Goal: Information Seeking & Learning: Learn about a topic

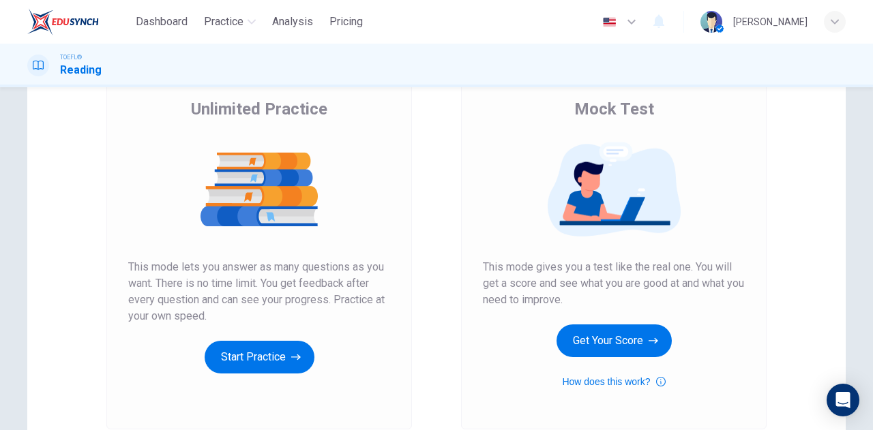
scroll to position [121, 0]
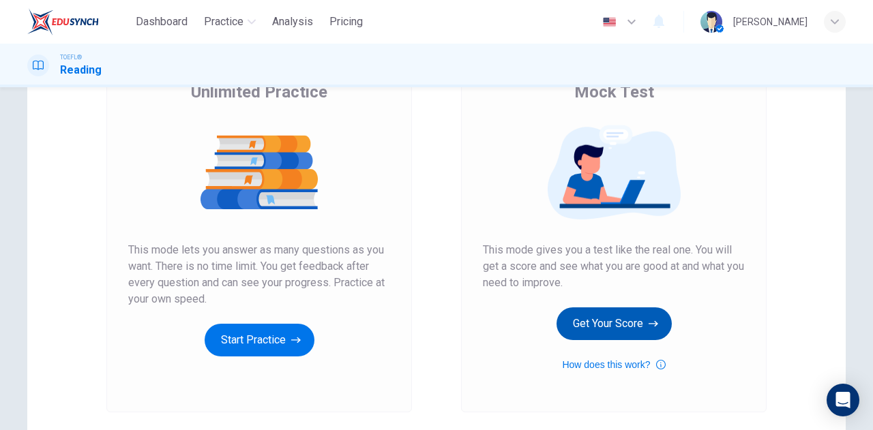
click at [604, 323] on button "Get Your Score" at bounding box center [614, 324] width 115 height 33
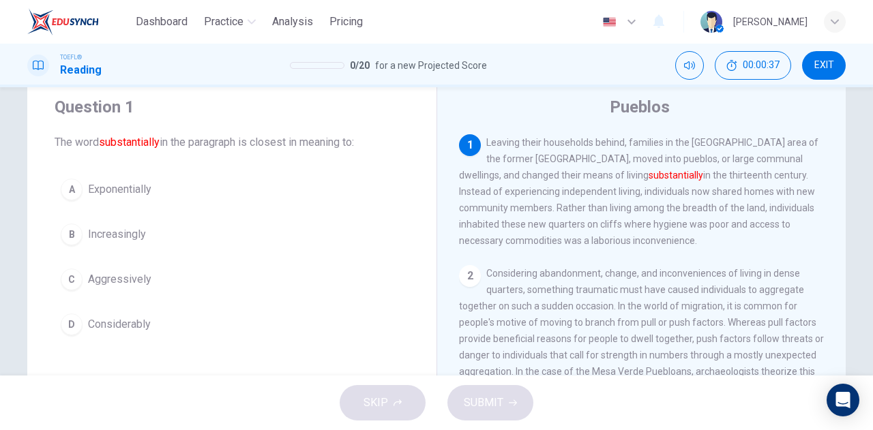
scroll to position [16, 0]
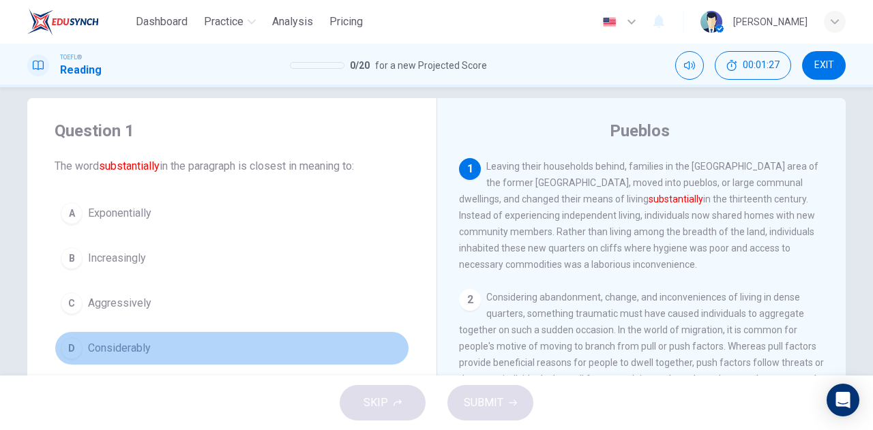
click at [131, 351] on span "Considerably" at bounding box center [119, 348] width 63 height 16
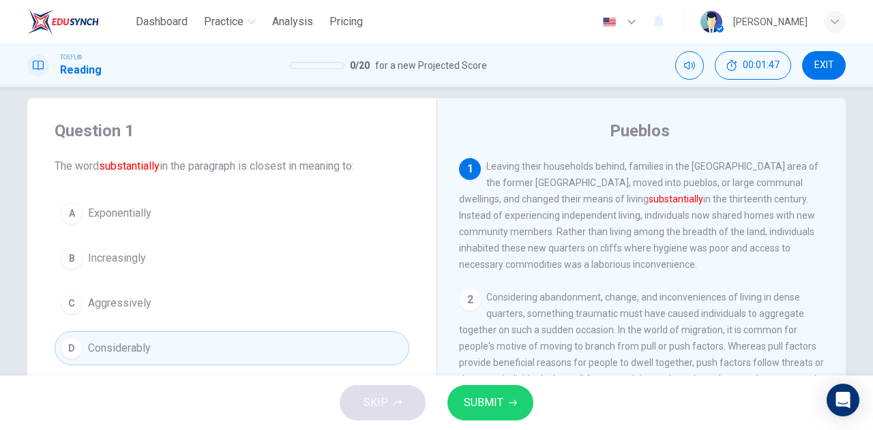
click at [151, 267] on button "B Increasingly" at bounding box center [232, 258] width 355 height 34
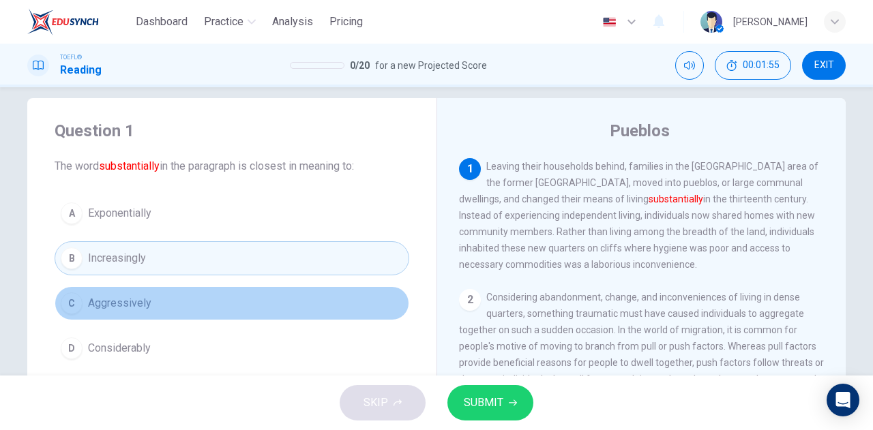
click at [171, 301] on button "C Aggressively" at bounding box center [232, 303] width 355 height 34
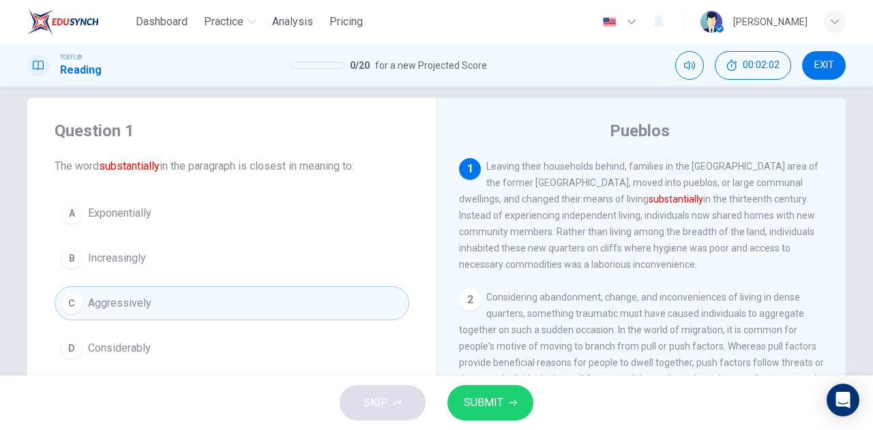
click at [291, 345] on button "D Considerably" at bounding box center [232, 349] width 355 height 34
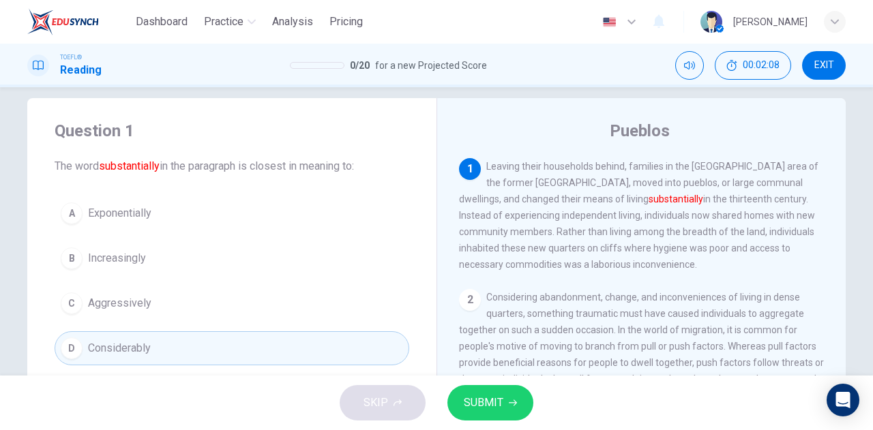
click at [512, 409] on button "SUBMIT" at bounding box center [490, 402] width 86 height 35
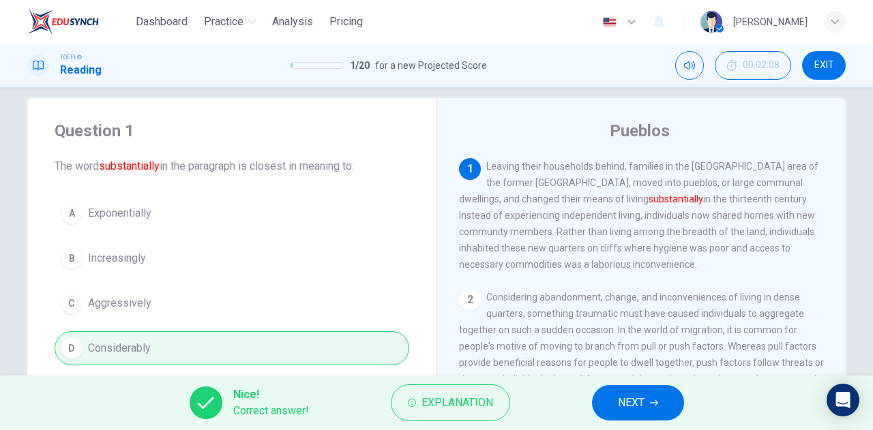
click at [635, 414] on button "NEXT" at bounding box center [638, 402] width 92 height 35
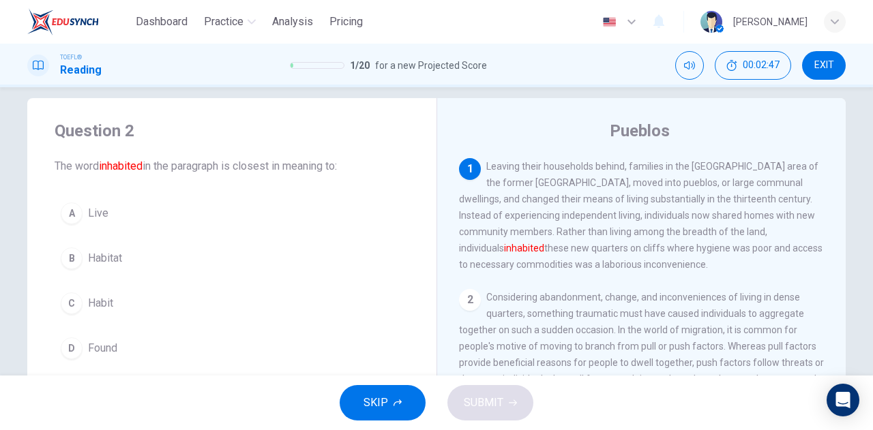
click at [114, 297] on button "C Habit" at bounding box center [232, 303] width 355 height 34
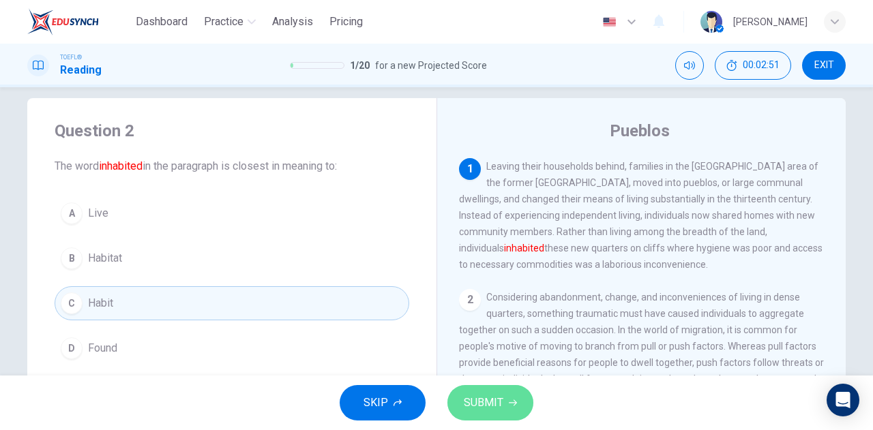
click at [492, 393] on button "SUBMIT" at bounding box center [490, 402] width 86 height 35
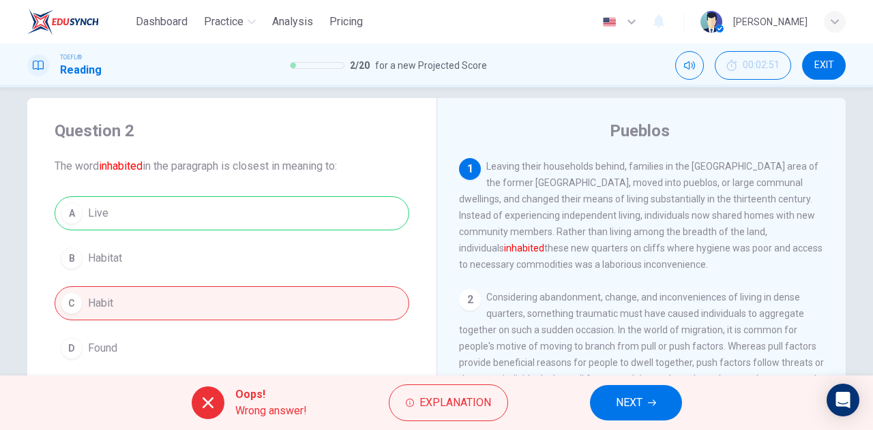
click at [647, 404] on button "NEXT" at bounding box center [636, 402] width 92 height 35
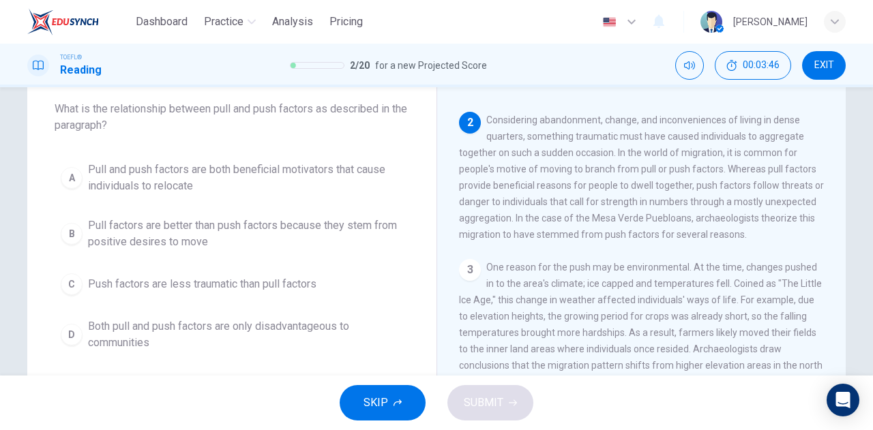
scroll to position [75, 0]
click at [255, 171] on span "Pull and push factors are both beneficial motivators that cause individuals to …" at bounding box center [245, 176] width 315 height 33
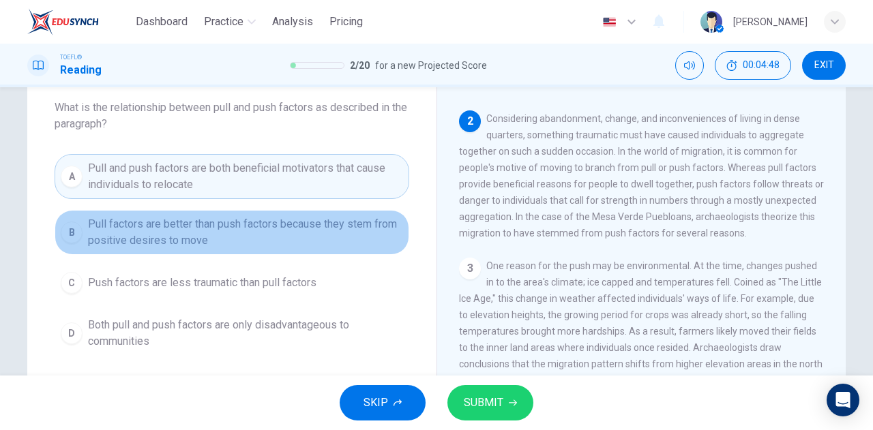
click at [331, 224] on span "Pull factors are better than push factors because they stem from positive desir…" at bounding box center [245, 232] width 315 height 33
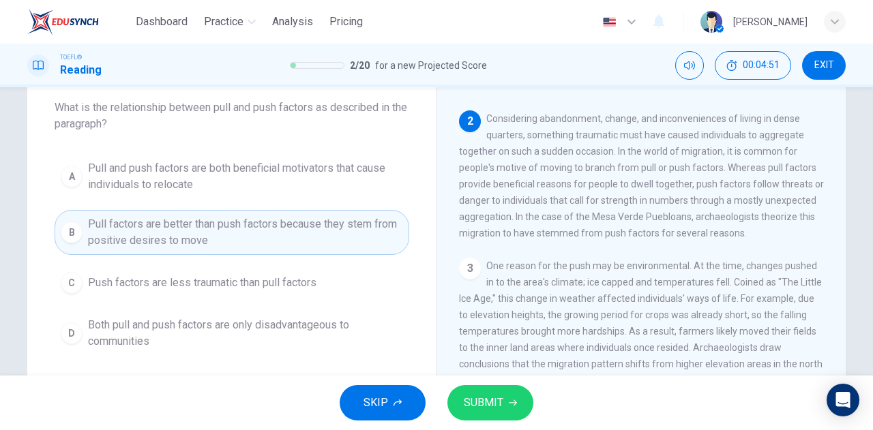
click at [497, 397] on span "SUBMIT" at bounding box center [484, 403] width 40 height 19
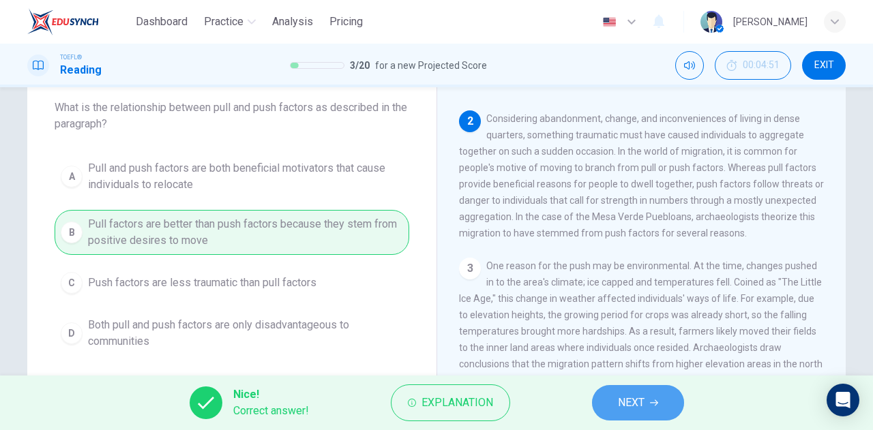
click at [618, 398] on span "NEXT" at bounding box center [631, 403] width 27 height 19
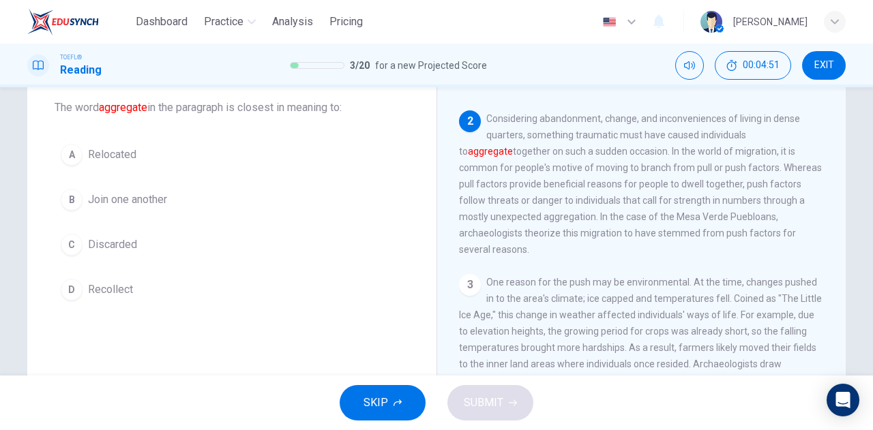
scroll to position [136, 0]
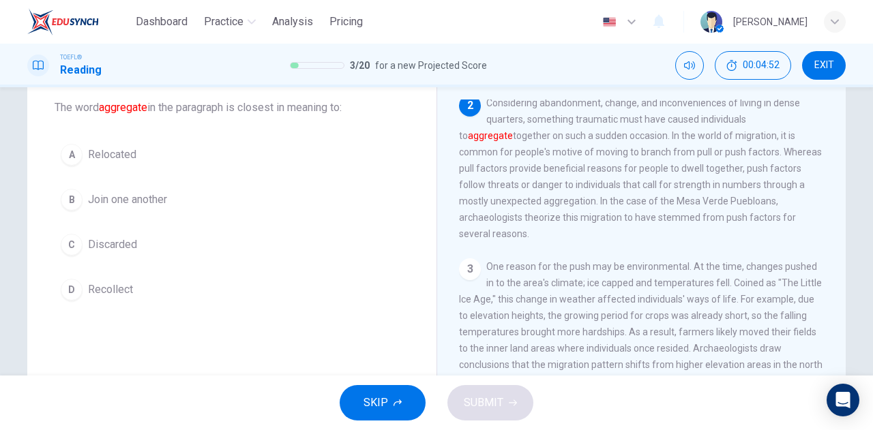
click at [618, 398] on div "SKIP SUBMIT" at bounding box center [436, 403] width 873 height 55
click at [219, 194] on button "B Join one another" at bounding box center [232, 200] width 355 height 34
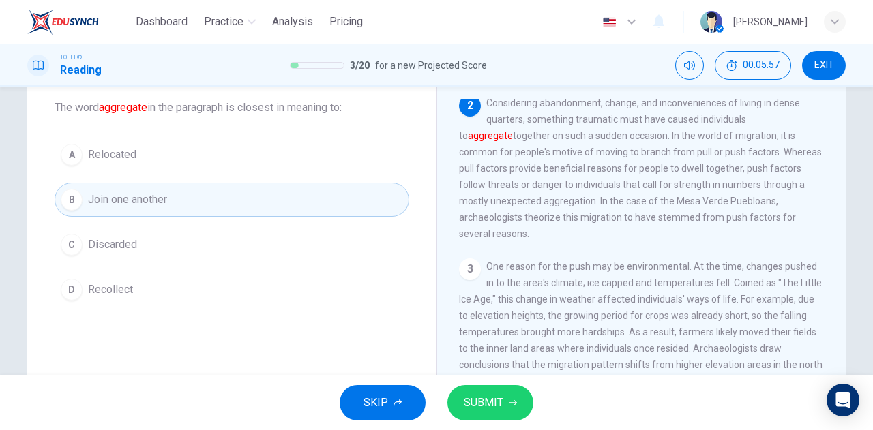
click at [291, 134] on div "Question 4 The word aggregate in the paragraph is closest in meaning to: A Relo…" at bounding box center [231, 184] width 409 height 289
click at [291, 145] on button "A Relocated" at bounding box center [232, 155] width 355 height 34
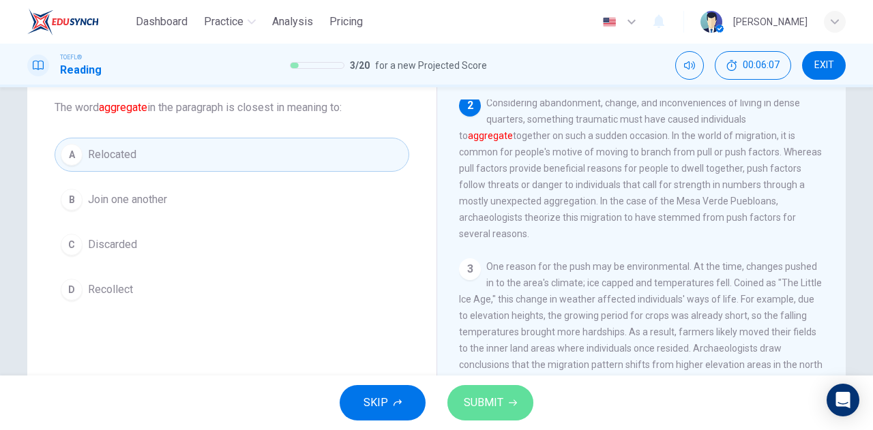
click at [495, 398] on span "SUBMIT" at bounding box center [484, 403] width 40 height 19
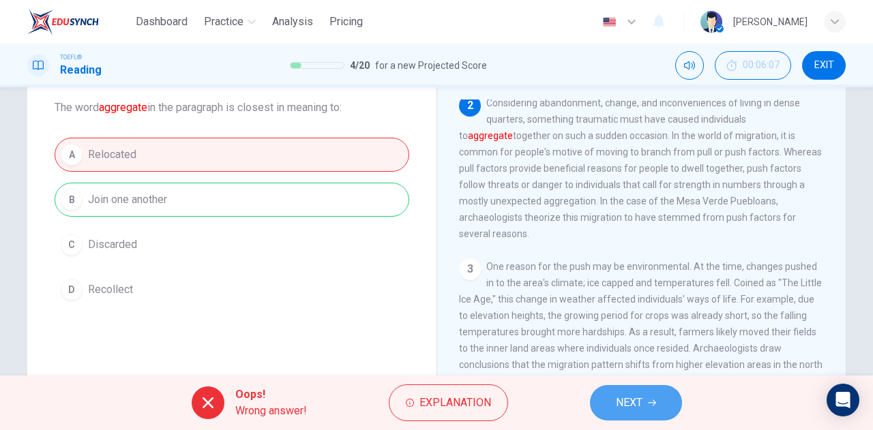
click at [628, 394] on span "NEXT" at bounding box center [629, 403] width 27 height 19
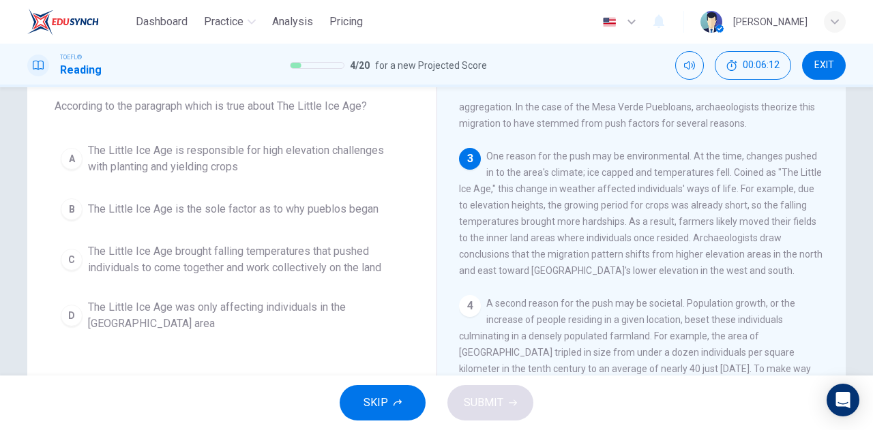
scroll to position [231, 0]
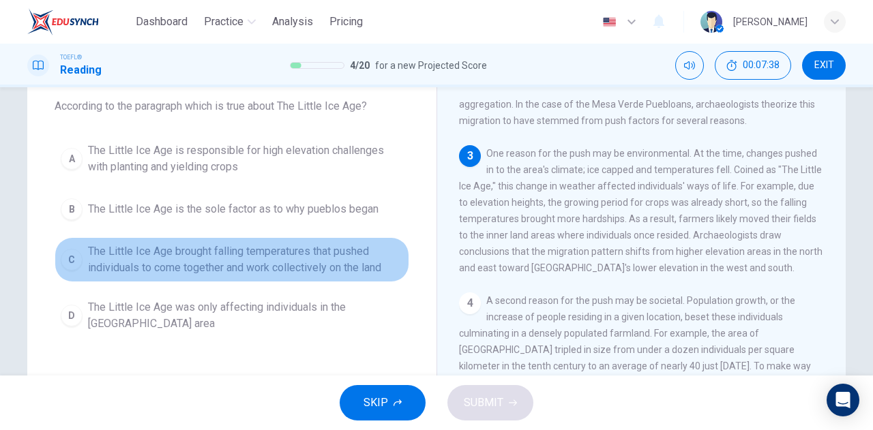
click at [215, 272] on span "The Little Ice Age brought falling temperatures that pushed individuals to come…" at bounding box center [245, 260] width 315 height 33
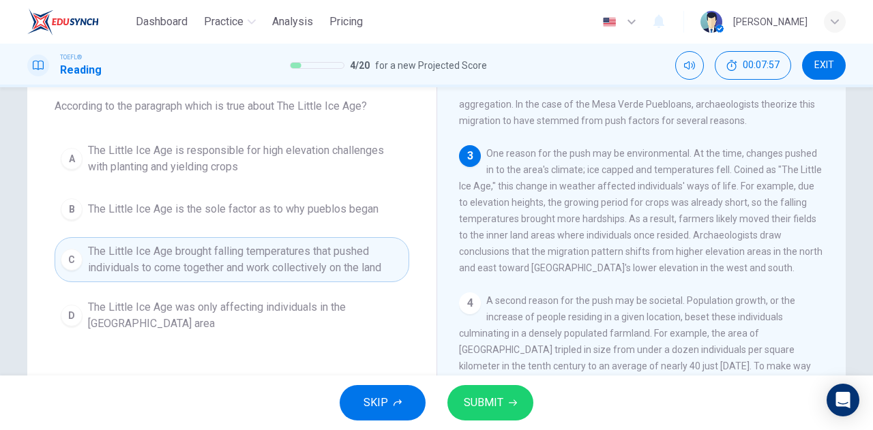
click at [500, 411] on span "SUBMIT" at bounding box center [484, 403] width 40 height 19
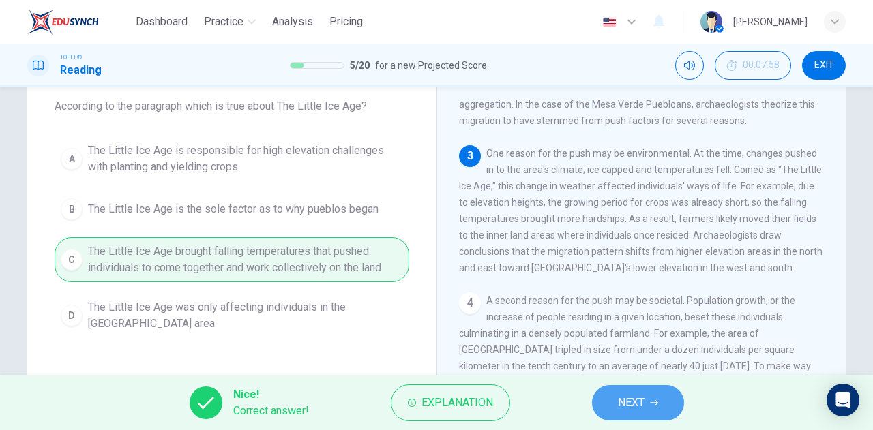
click at [645, 394] on span "NEXT" at bounding box center [631, 403] width 27 height 19
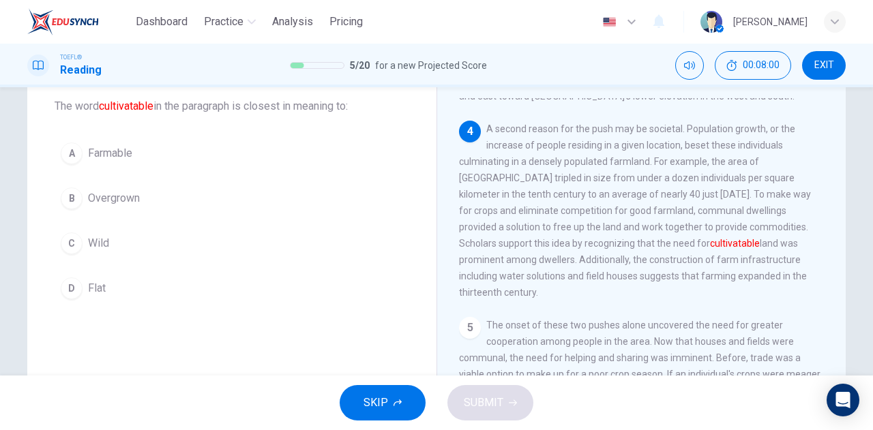
scroll to position [405, 0]
click at [142, 149] on button "A Farmable" at bounding box center [232, 153] width 355 height 34
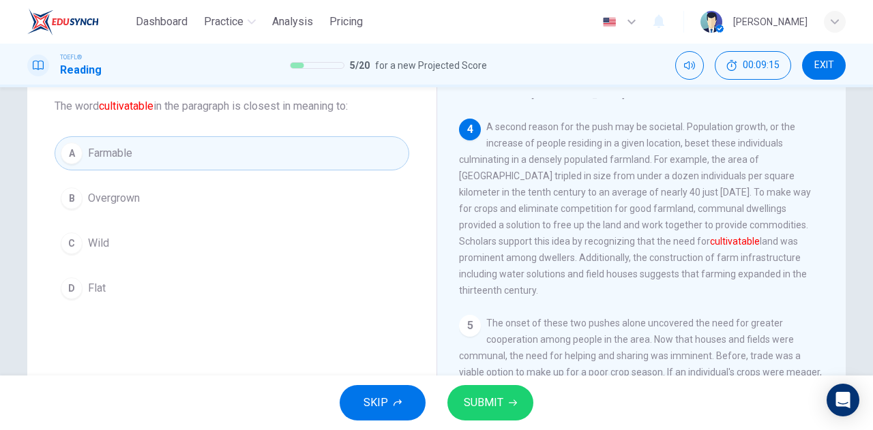
click at [493, 405] on span "SUBMIT" at bounding box center [484, 403] width 40 height 19
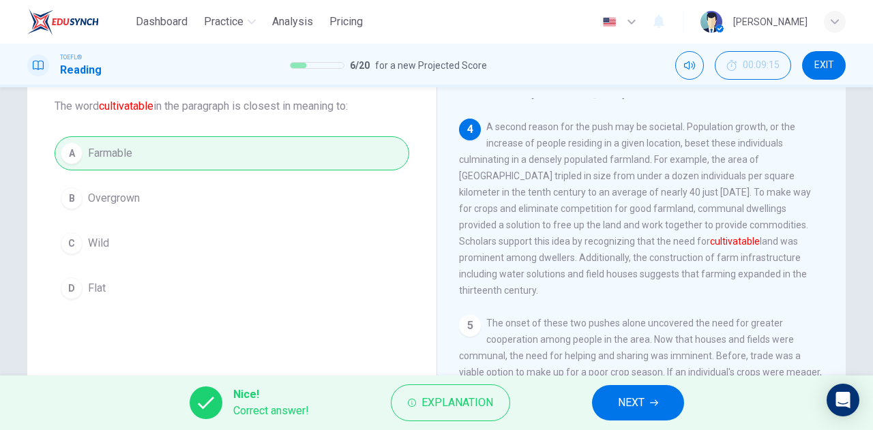
click at [602, 407] on button "NEXT" at bounding box center [638, 402] width 92 height 35
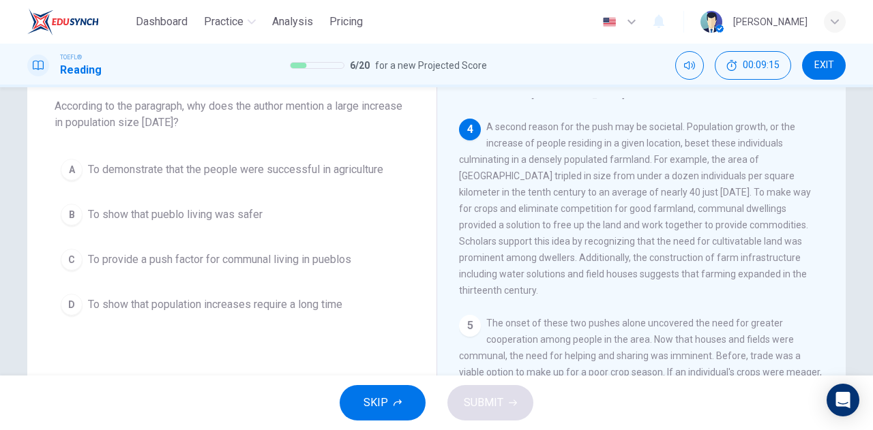
scroll to position [440, 0]
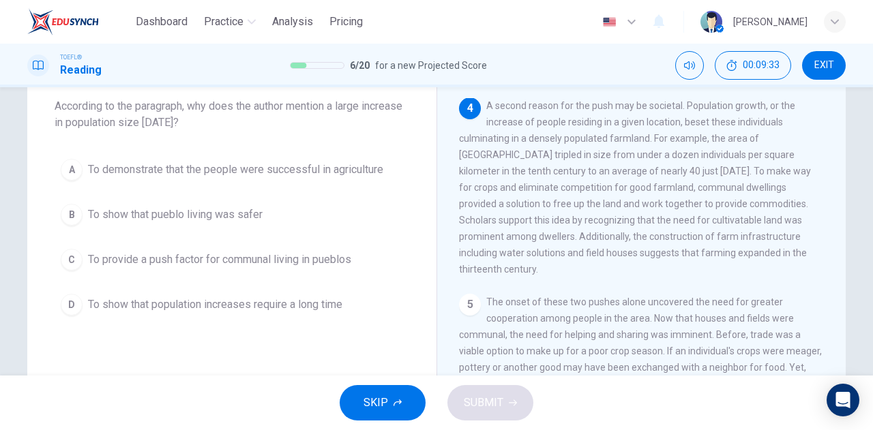
click at [370, 173] on span "To demonstrate that the people were successful in agriculture" at bounding box center [235, 170] width 295 height 16
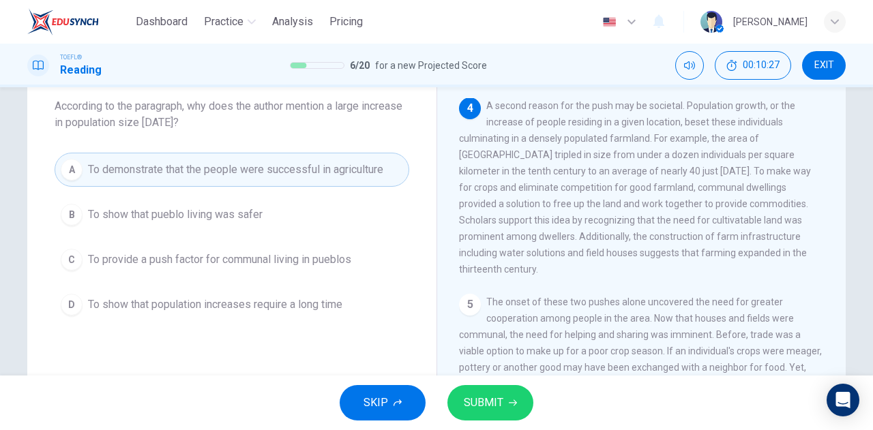
click at [482, 403] on span "SUBMIT" at bounding box center [484, 403] width 40 height 19
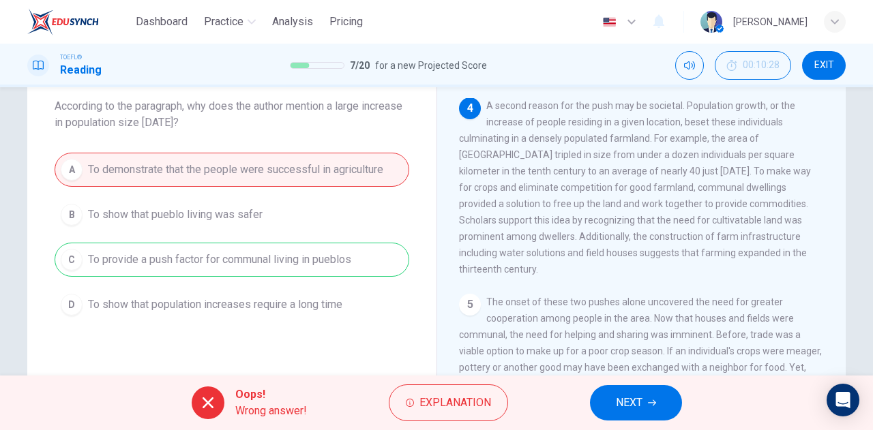
click at [653, 392] on button "NEXT" at bounding box center [636, 402] width 92 height 35
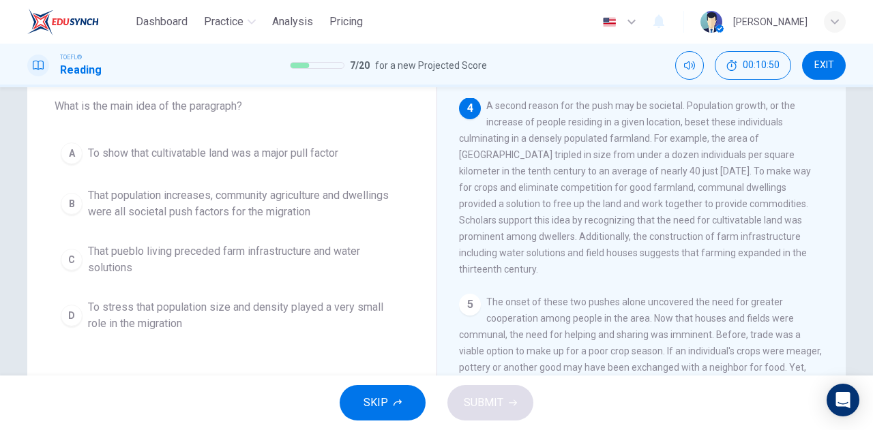
click at [278, 196] on span "That population increases, community agriculture and dwellings were all societa…" at bounding box center [245, 204] width 315 height 33
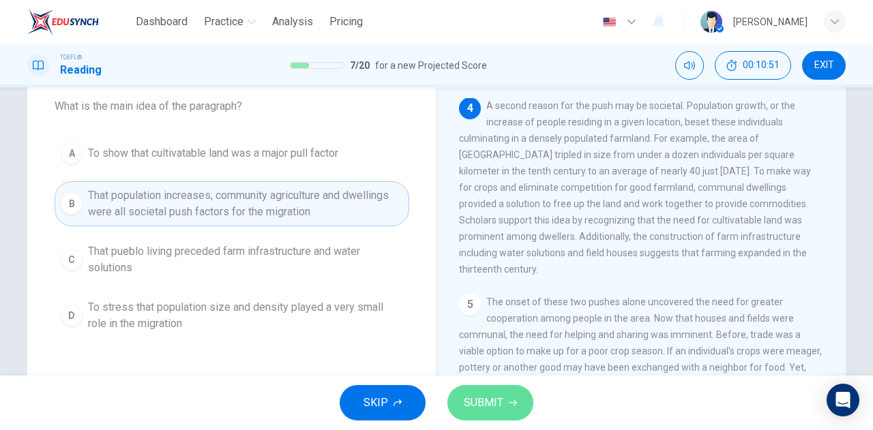
click at [492, 400] on span "SUBMIT" at bounding box center [484, 403] width 40 height 19
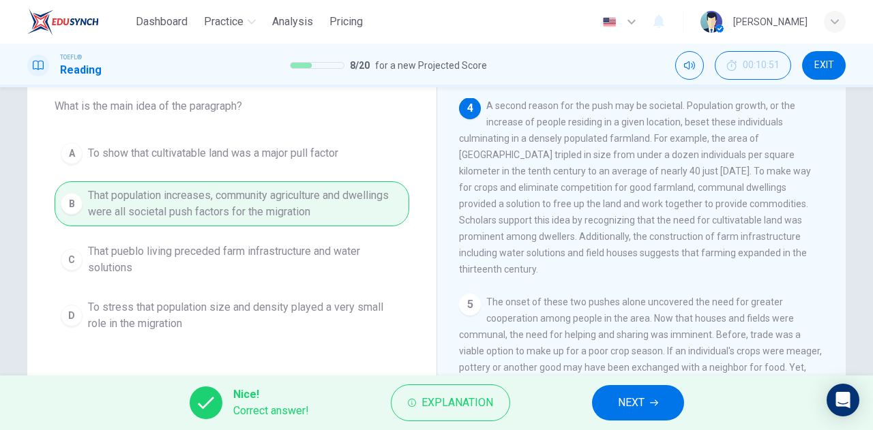
click at [632, 397] on span "NEXT" at bounding box center [631, 403] width 27 height 19
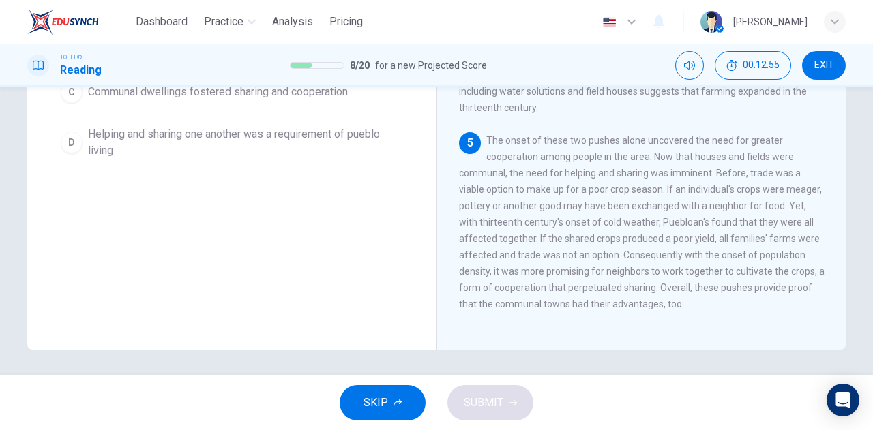
scroll to position [425, 0]
click at [276, 136] on span "Helping and sharing one another was a requirement of pueblo living" at bounding box center [245, 142] width 315 height 33
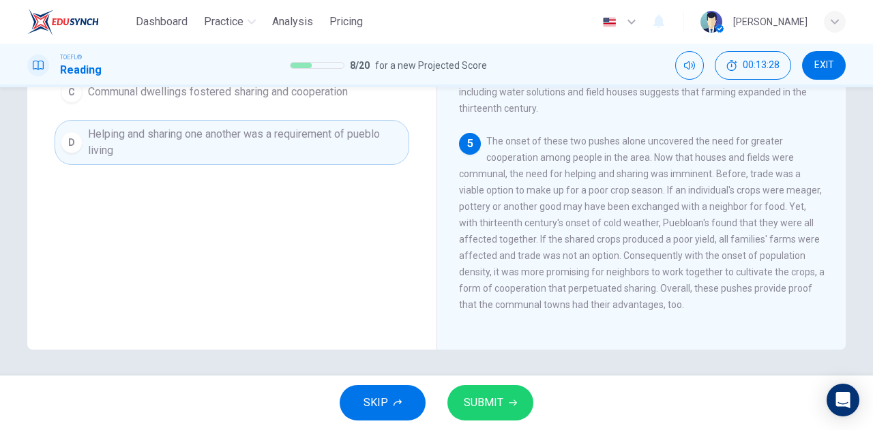
click at [492, 383] on div "SKIP SUBMIT" at bounding box center [436, 403] width 873 height 55
click at [497, 399] on span "SUBMIT" at bounding box center [484, 403] width 40 height 19
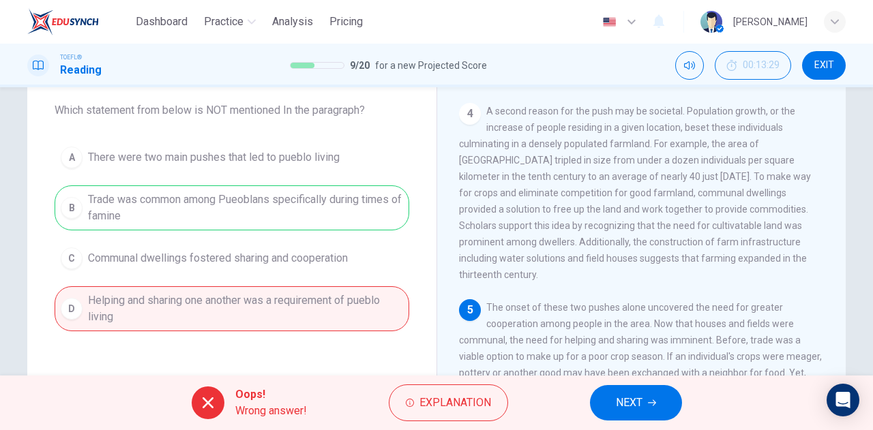
scroll to position [73, 0]
click at [645, 400] on button "NEXT" at bounding box center [636, 402] width 92 height 35
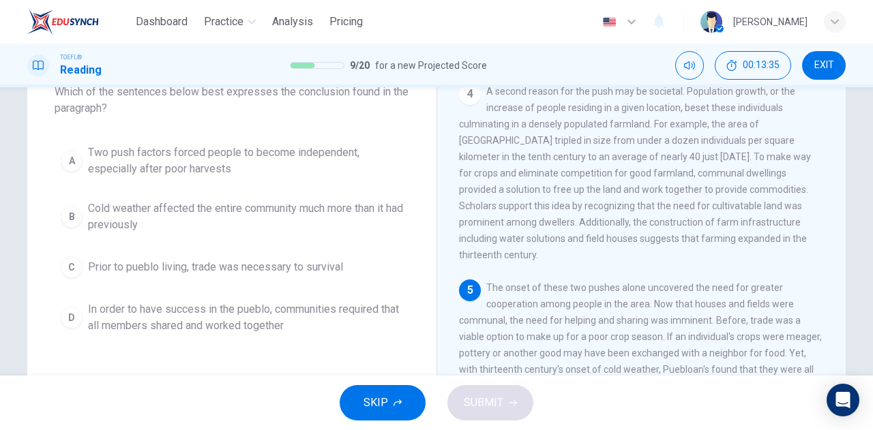
scroll to position [95, 0]
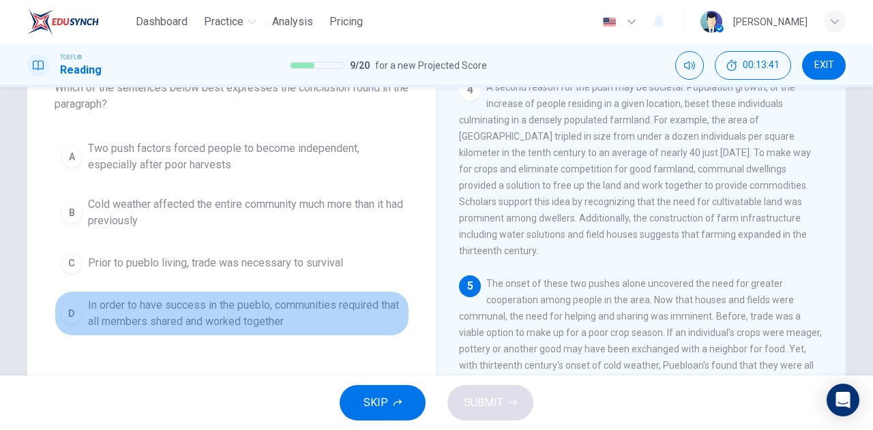
click at [184, 314] on span "In order to have success in the pueblo, communities required that all members s…" at bounding box center [245, 313] width 315 height 33
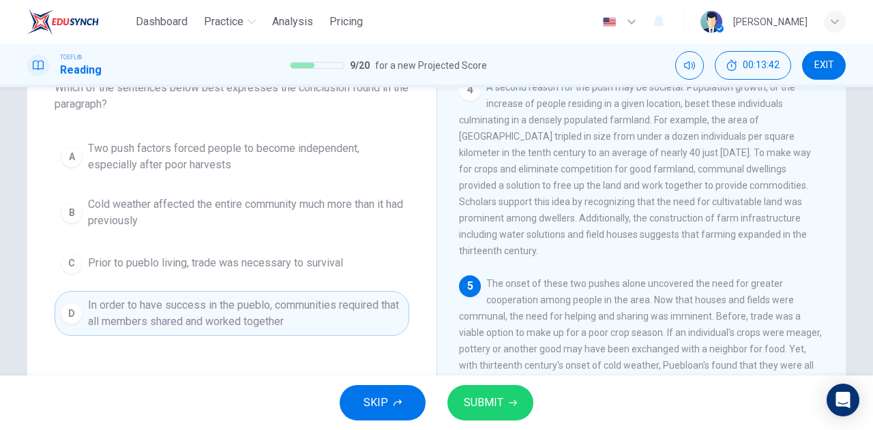
click at [488, 392] on button "SUBMIT" at bounding box center [490, 402] width 86 height 35
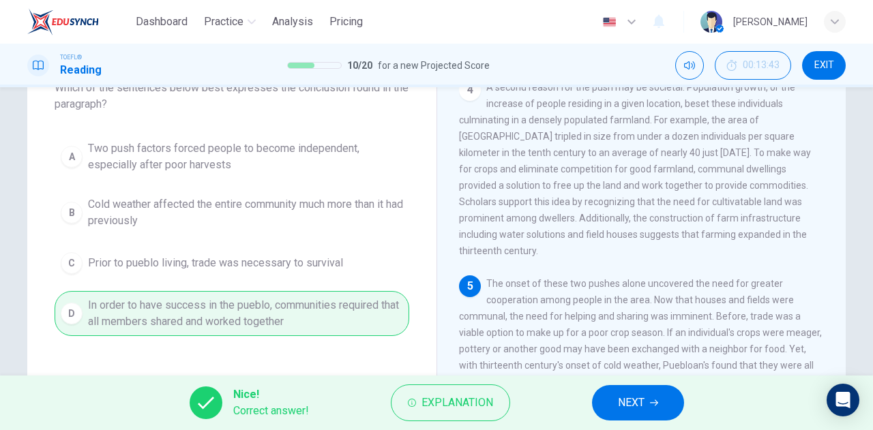
click at [606, 400] on button "NEXT" at bounding box center [638, 402] width 92 height 35
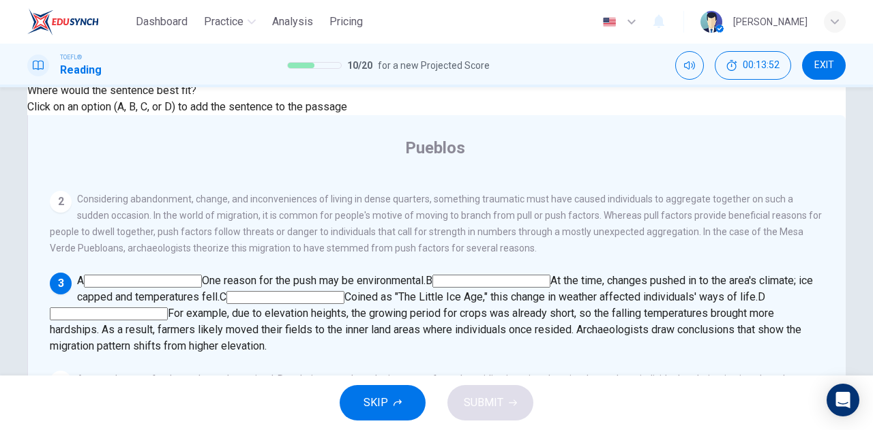
scroll to position [211, 0]
click at [168, 308] on input at bounding box center [109, 314] width 118 height 13
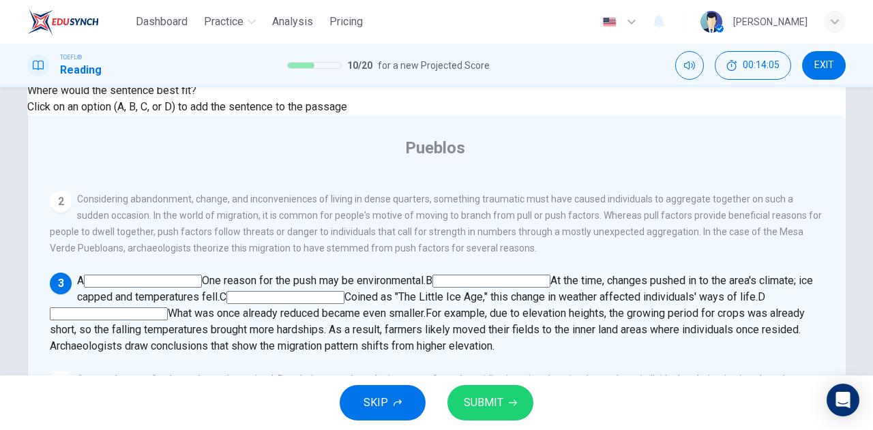
click at [344, 291] on input at bounding box center [285, 297] width 118 height 13
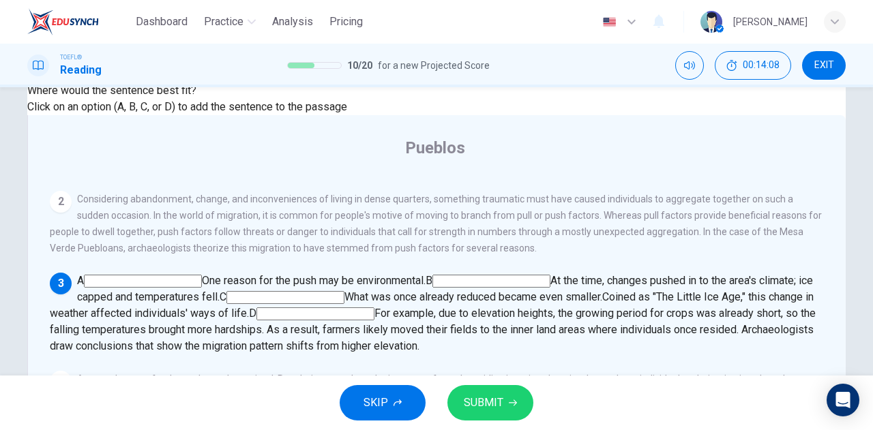
click at [374, 308] on input at bounding box center [315, 314] width 118 height 13
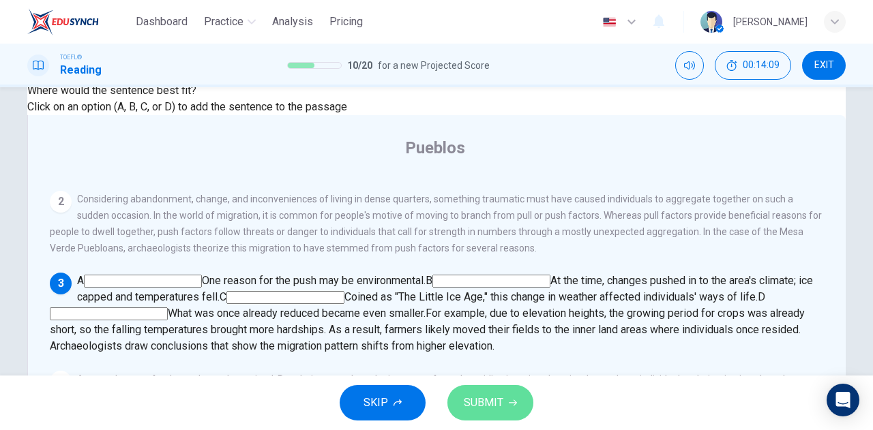
click at [501, 402] on span "SUBMIT" at bounding box center [484, 403] width 40 height 19
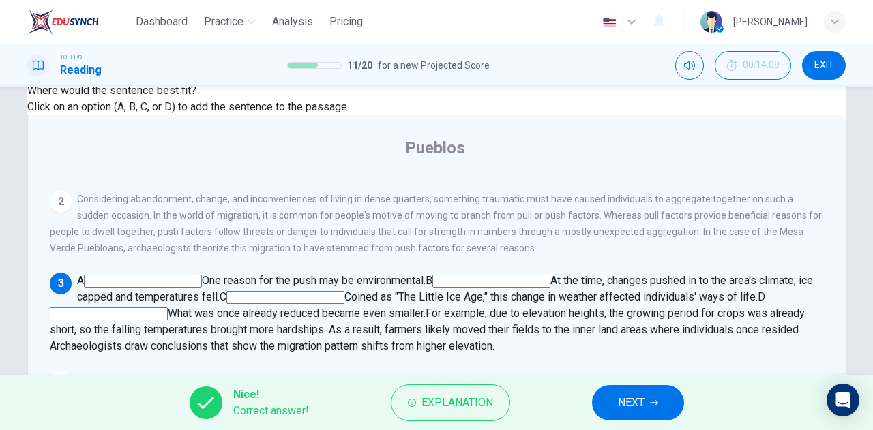
click at [613, 399] on button "NEXT" at bounding box center [638, 402] width 92 height 35
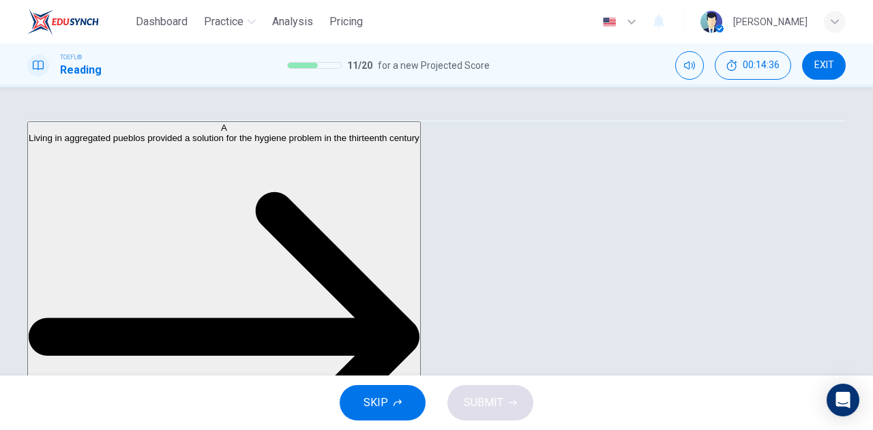
scroll to position [532, 0]
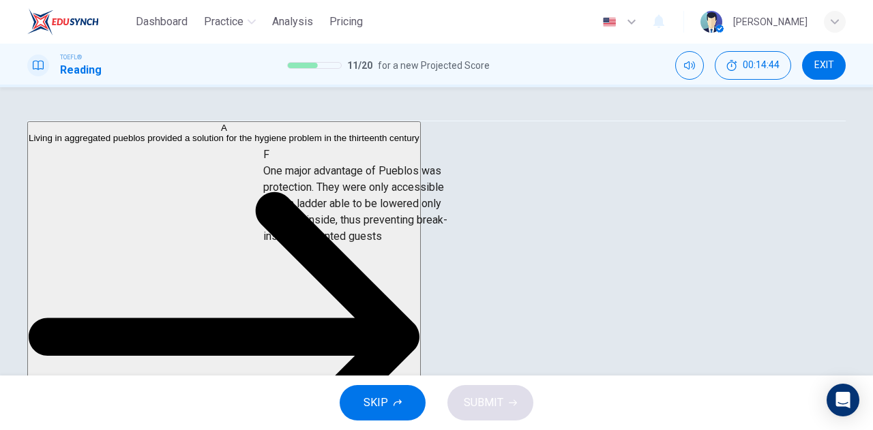
drag, startPoint x: 254, startPoint y: 246, endPoint x: 419, endPoint y: 220, distance: 167.1
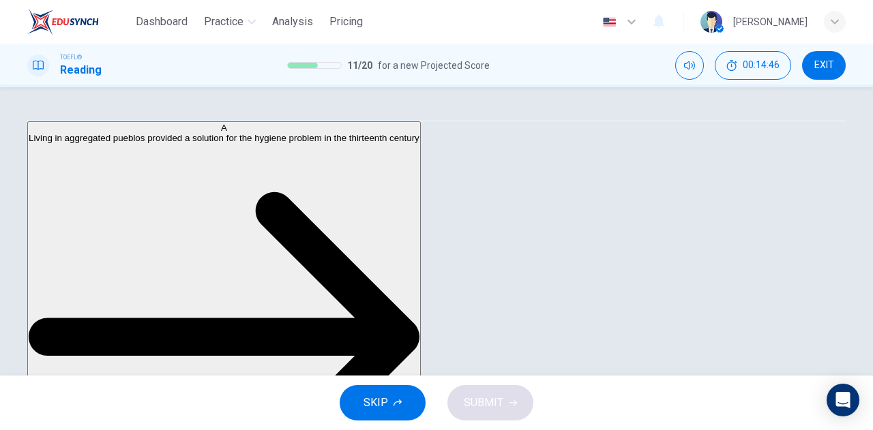
scroll to position [400, 0]
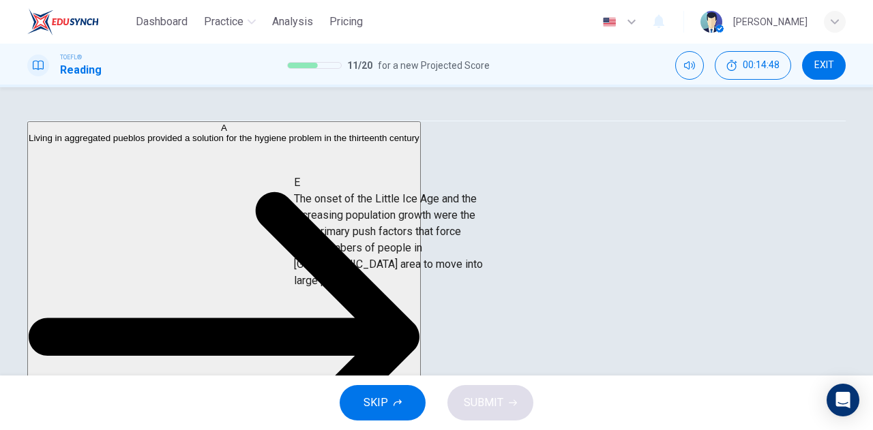
drag, startPoint x: 153, startPoint y: 244, endPoint x: 416, endPoint y: 234, distance: 262.8
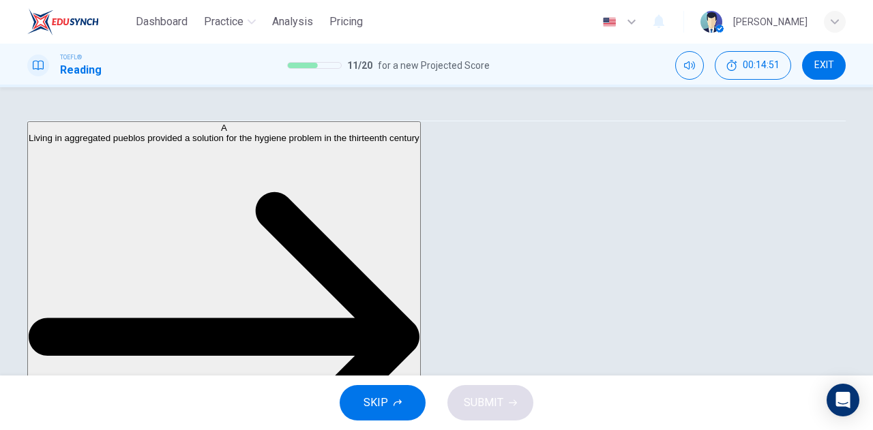
scroll to position [143, 0]
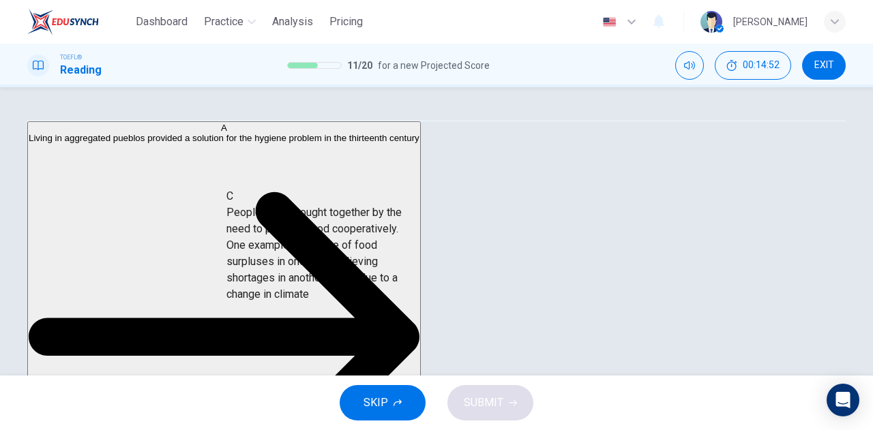
drag, startPoint x: 187, startPoint y: 235, endPoint x: 429, endPoint y: 259, distance: 243.3
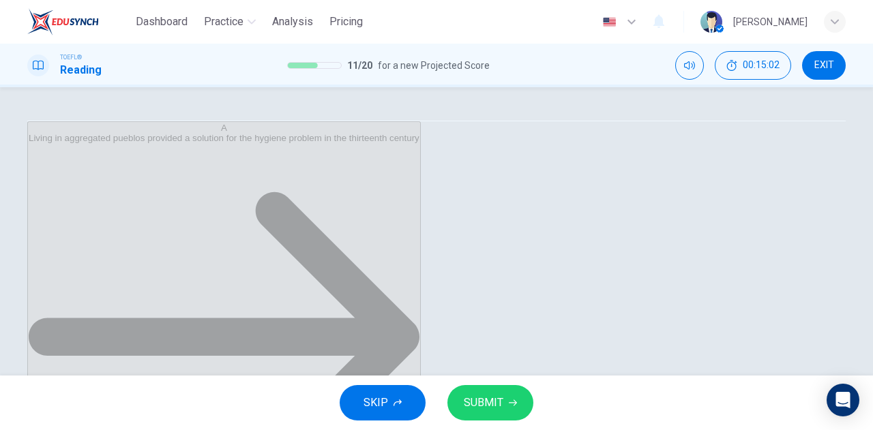
scroll to position [106, 0]
click at [464, 399] on span "SUBMIT" at bounding box center [484, 403] width 40 height 19
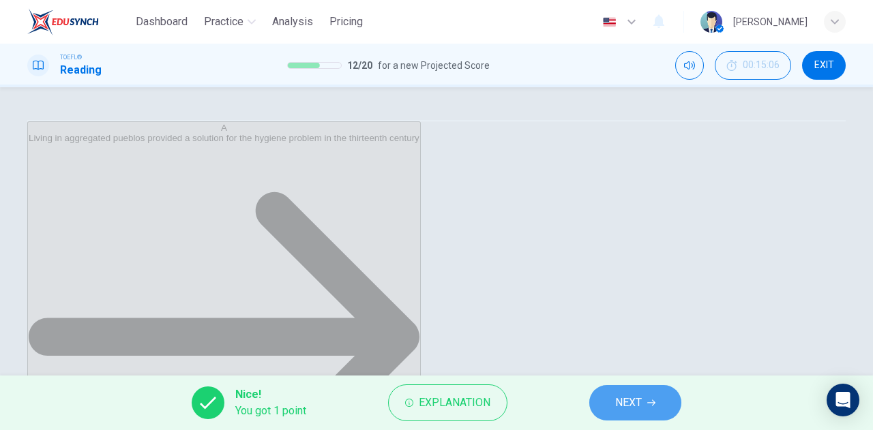
click at [645, 401] on button "NEXT" at bounding box center [635, 402] width 92 height 35
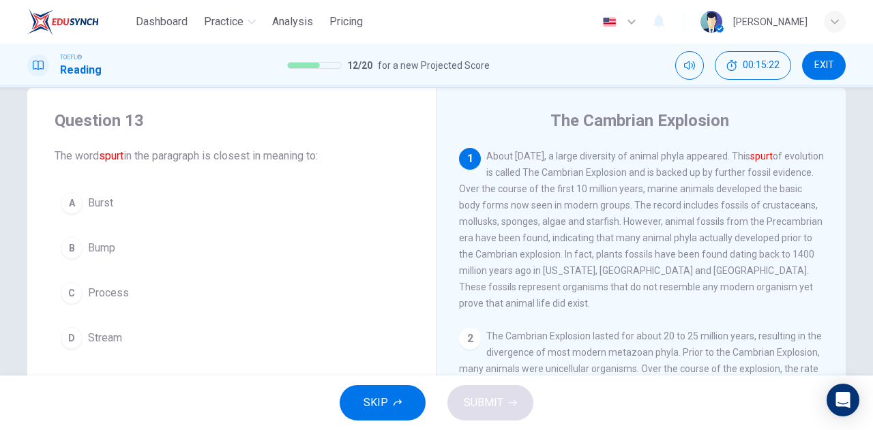
scroll to position [33, 0]
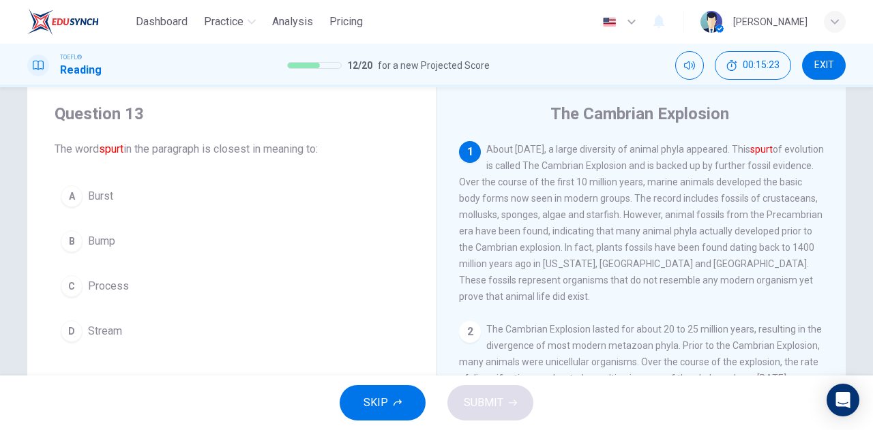
click at [150, 286] on button "C Process" at bounding box center [232, 286] width 355 height 34
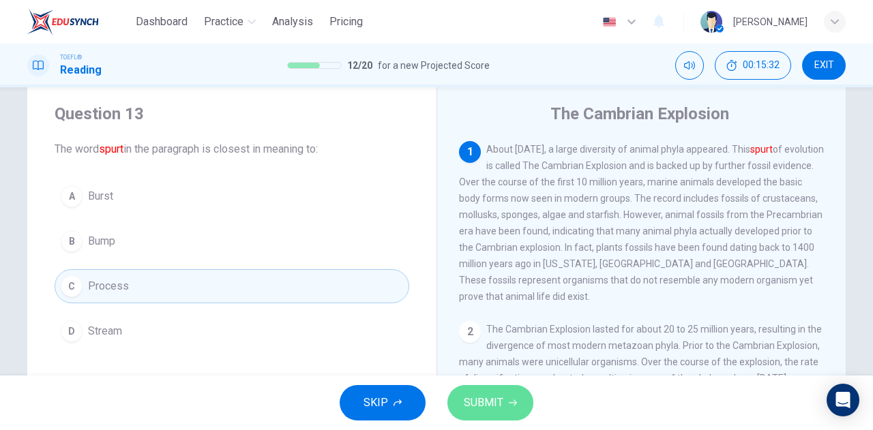
click at [507, 399] on button "SUBMIT" at bounding box center [490, 402] width 86 height 35
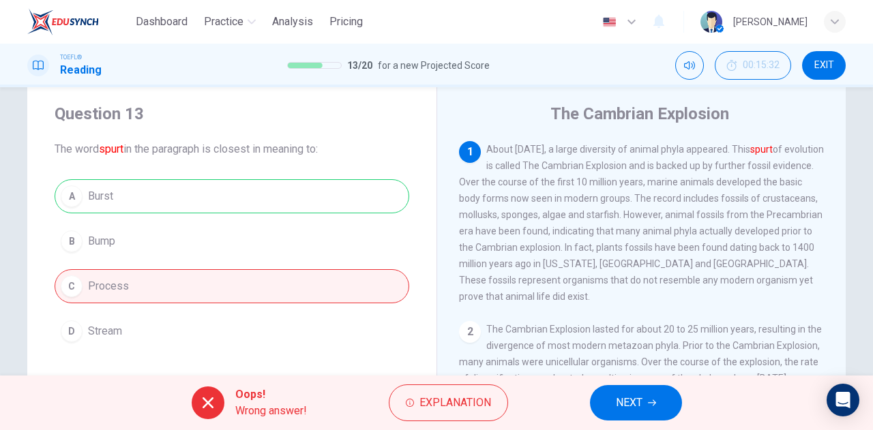
click at [629, 405] on span "NEXT" at bounding box center [629, 403] width 27 height 19
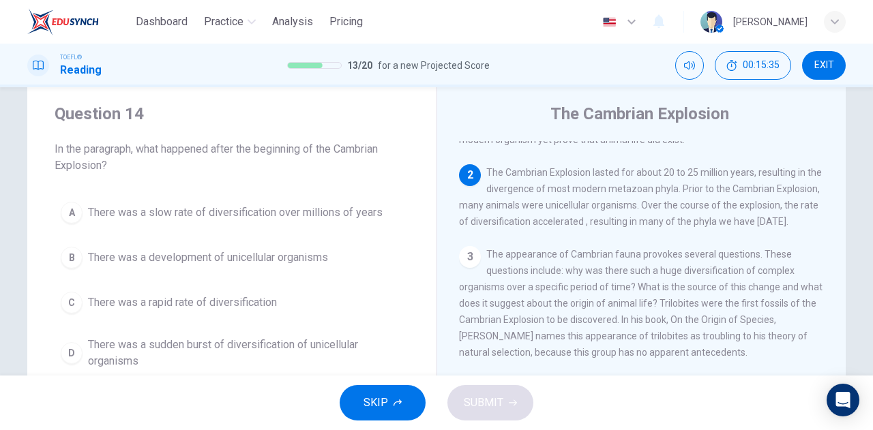
scroll to position [156, 0]
click at [246, 370] on button "D There was a sudden burst of diversification of unicellular organisms" at bounding box center [232, 353] width 355 height 45
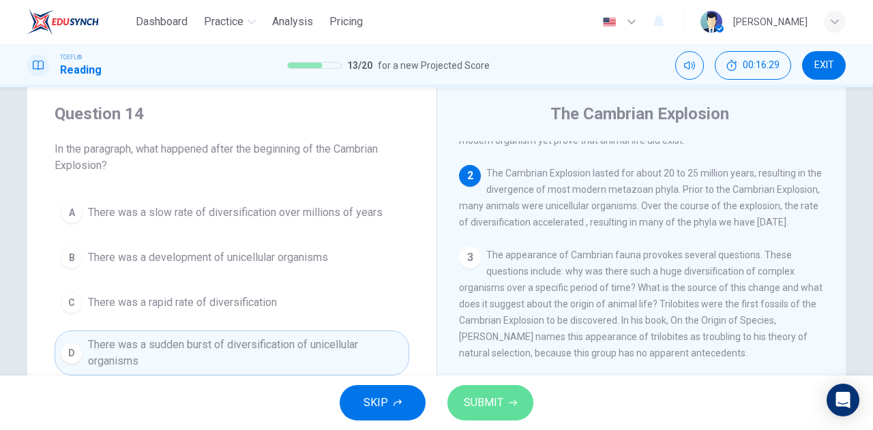
click at [500, 406] on span "SUBMIT" at bounding box center [484, 403] width 40 height 19
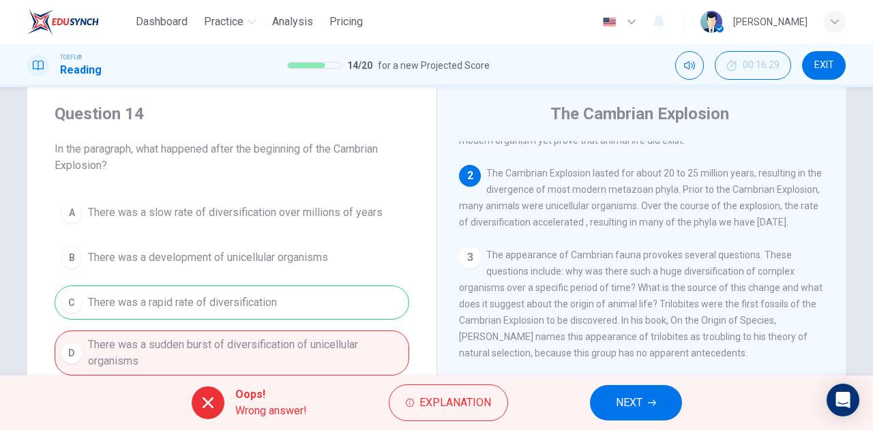
click at [607, 409] on button "NEXT" at bounding box center [636, 402] width 92 height 35
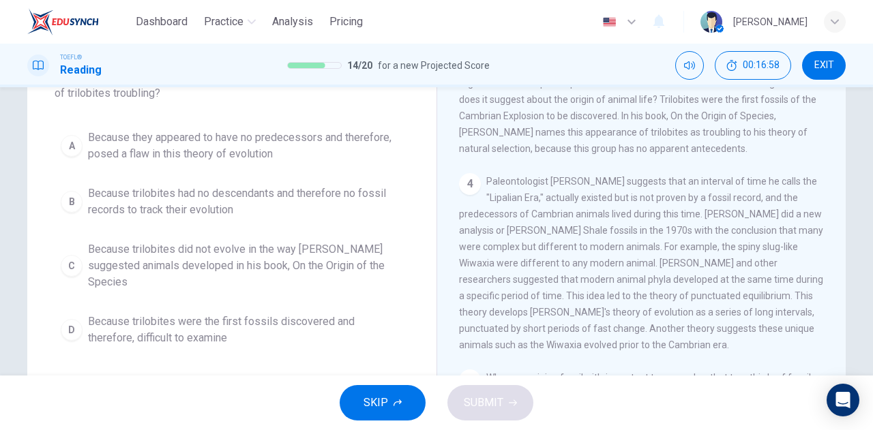
scroll to position [115, 0]
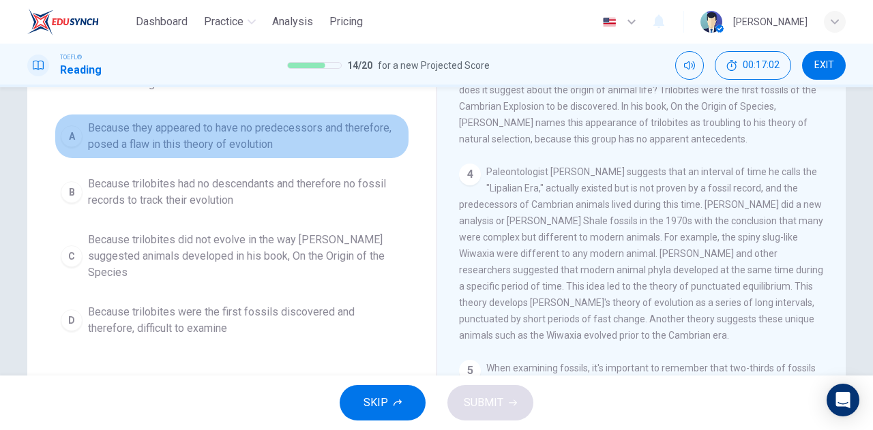
click at [279, 132] on span "Because they appeared to have no predecessors and therefore, posed a flaw in th…" at bounding box center [245, 136] width 315 height 33
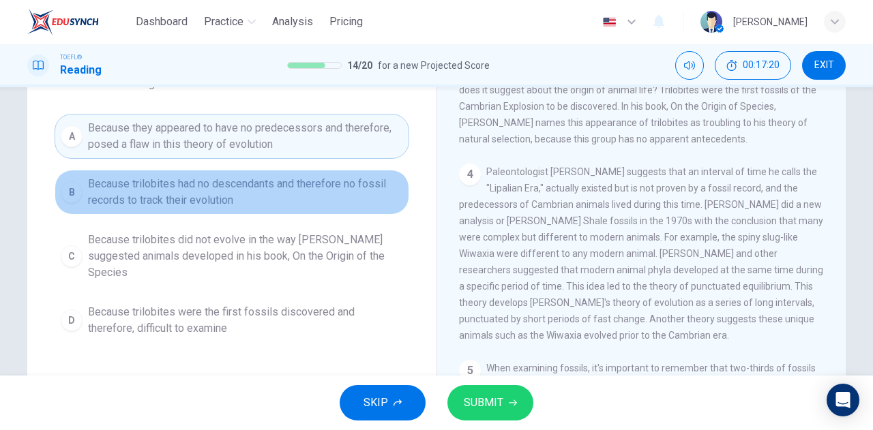
click at [292, 194] on span "Because trilobites had no descendants and therefore no fossil records to track …" at bounding box center [245, 192] width 315 height 33
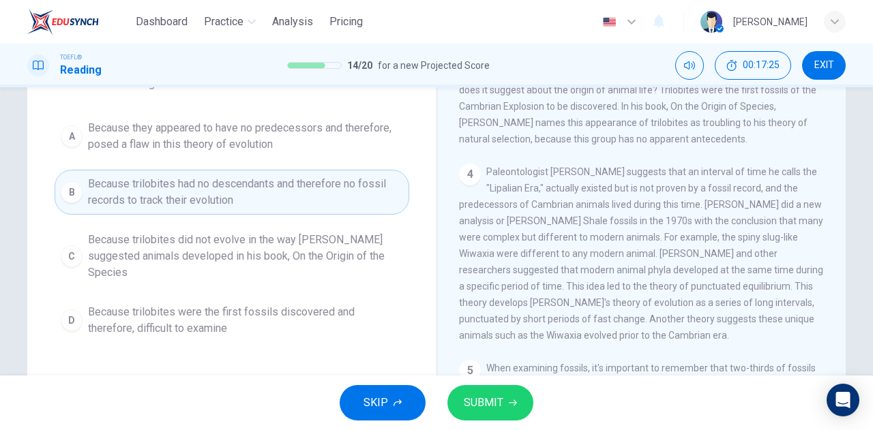
click at [479, 404] on span "SUBMIT" at bounding box center [484, 403] width 40 height 19
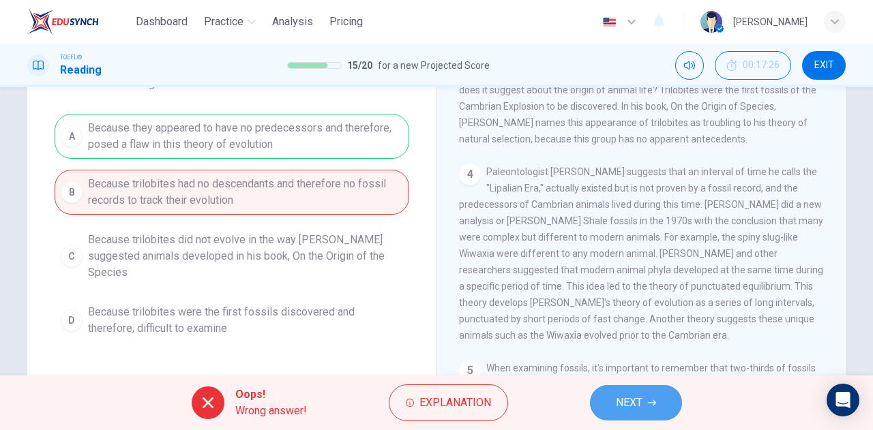
click at [626, 405] on span "NEXT" at bounding box center [629, 403] width 27 height 19
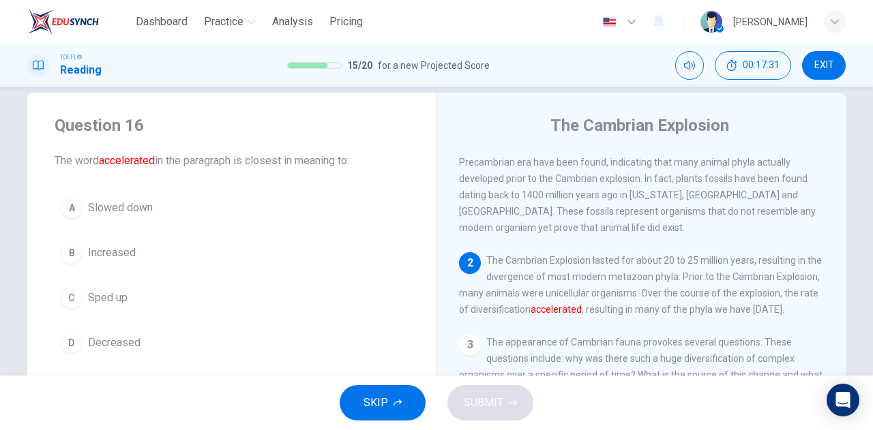
scroll to position [23, 0]
click at [167, 296] on button "C Sped up" at bounding box center [232, 297] width 355 height 34
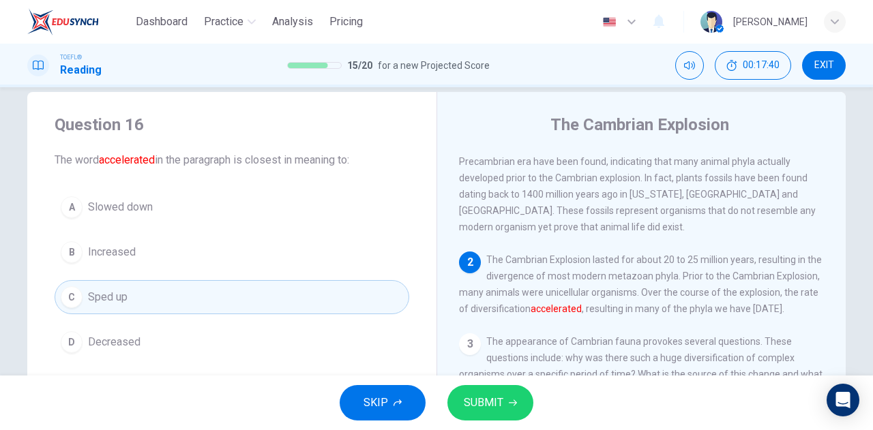
click at [191, 261] on button "B Increased" at bounding box center [232, 252] width 355 height 34
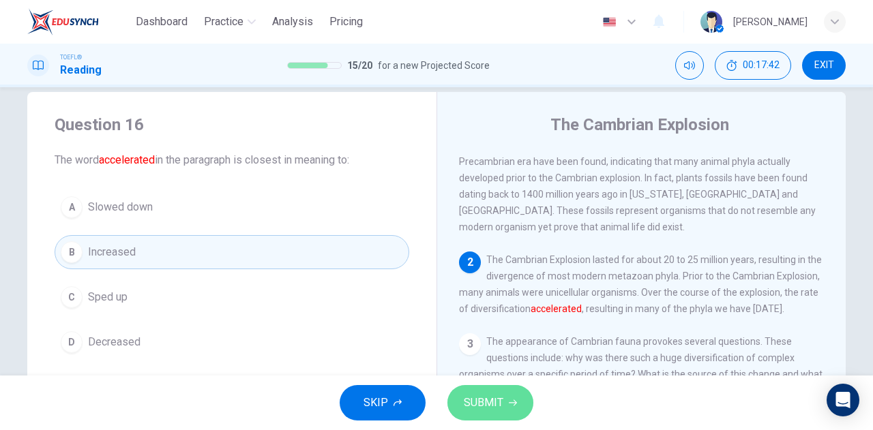
click at [461, 392] on button "SUBMIT" at bounding box center [490, 402] width 86 height 35
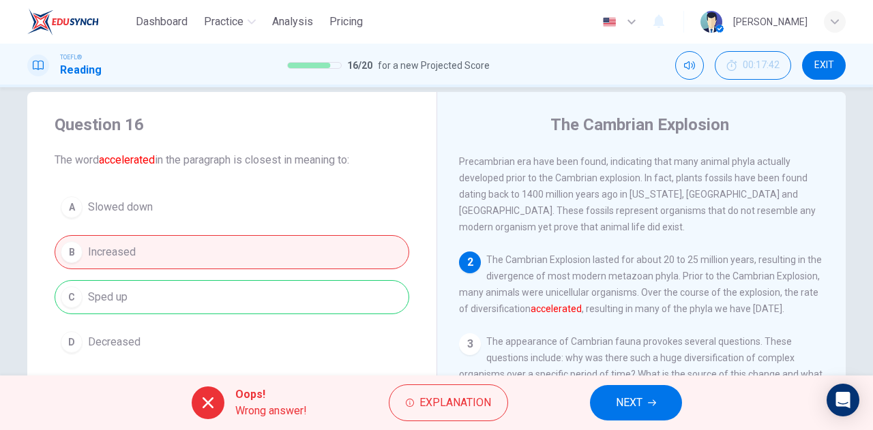
click at [617, 402] on span "NEXT" at bounding box center [629, 403] width 27 height 19
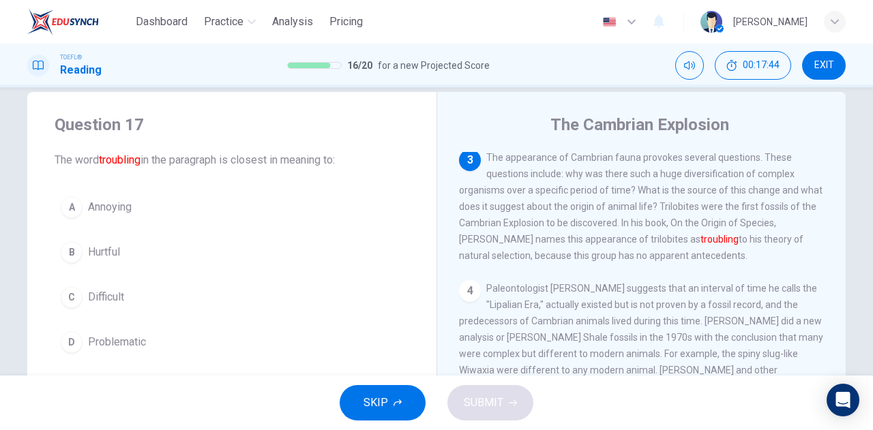
scroll to position [277, 0]
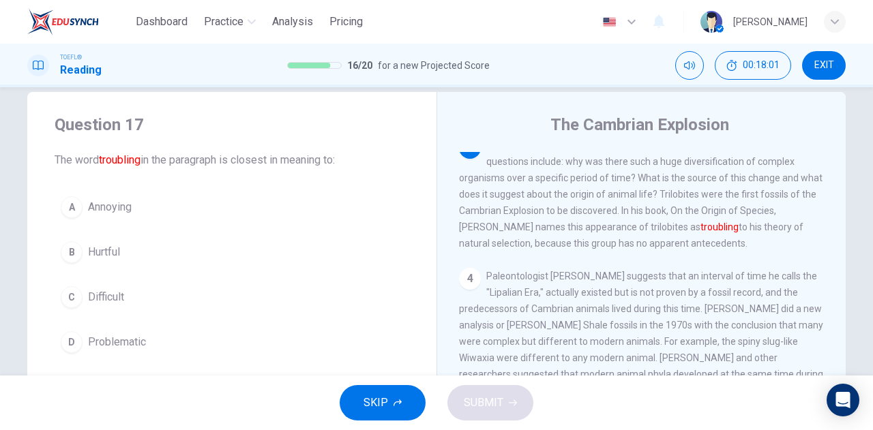
click at [141, 343] on span "Problematic" at bounding box center [117, 342] width 58 height 16
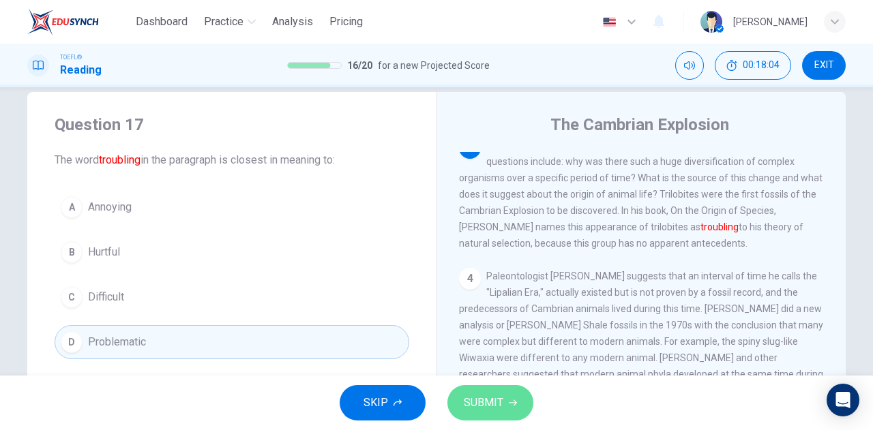
click at [499, 402] on span "SUBMIT" at bounding box center [484, 403] width 40 height 19
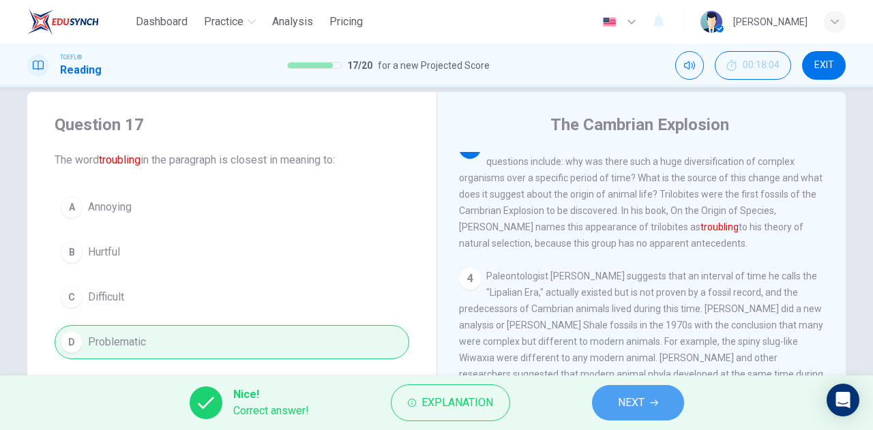
click at [661, 400] on button "NEXT" at bounding box center [638, 402] width 92 height 35
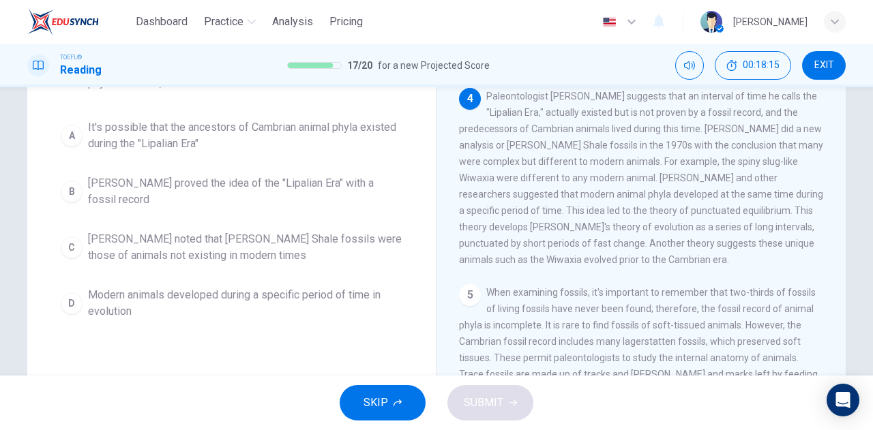
scroll to position [358, 0]
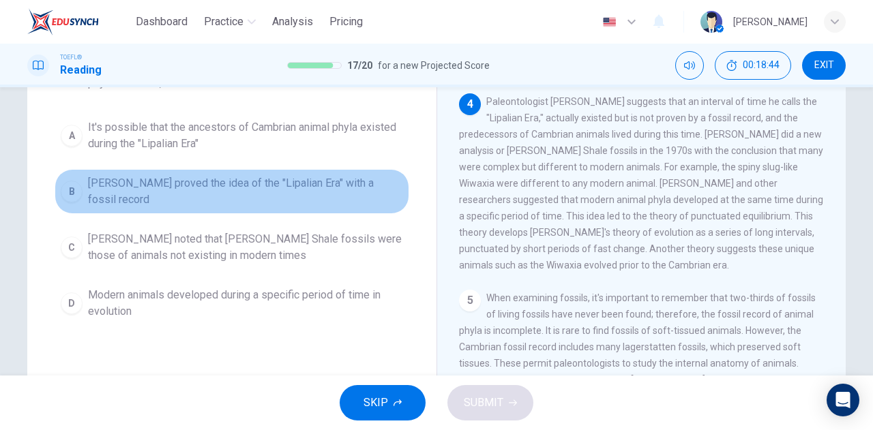
click at [238, 194] on span "[PERSON_NAME] proved the idea of the "Lipalian Era" with a fossil record" at bounding box center [245, 191] width 315 height 33
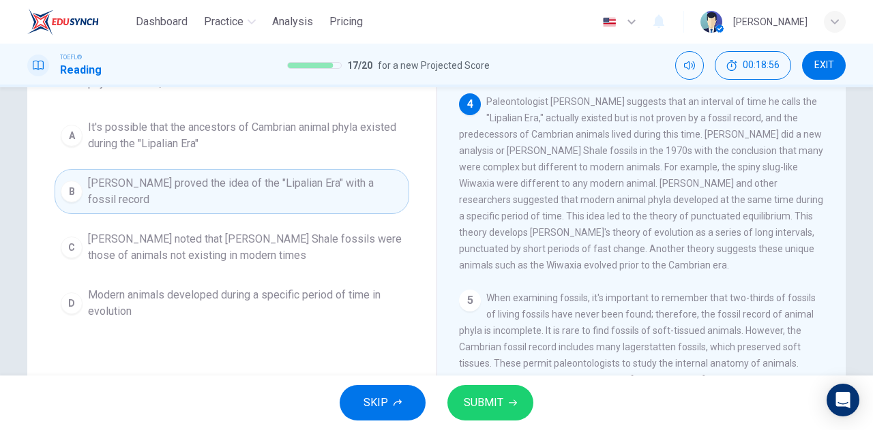
click at [507, 406] on button "SUBMIT" at bounding box center [490, 402] width 86 height 35
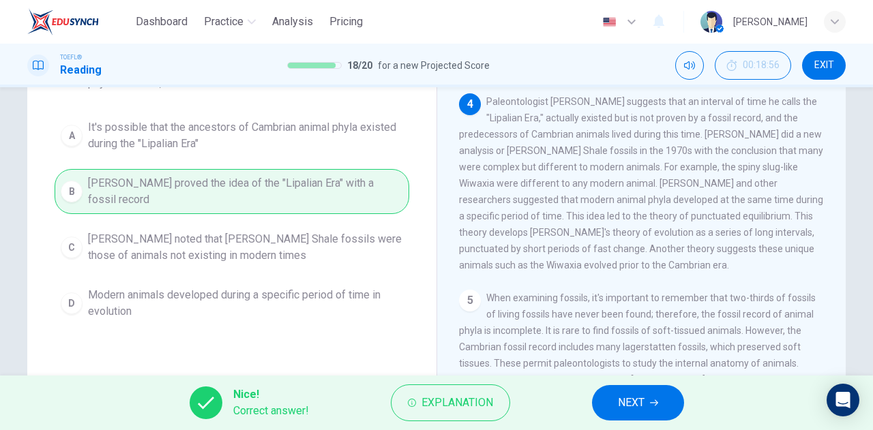
click at [639, 402] on span "NEXT" at bounding box center [631, 403] width 27 height 19
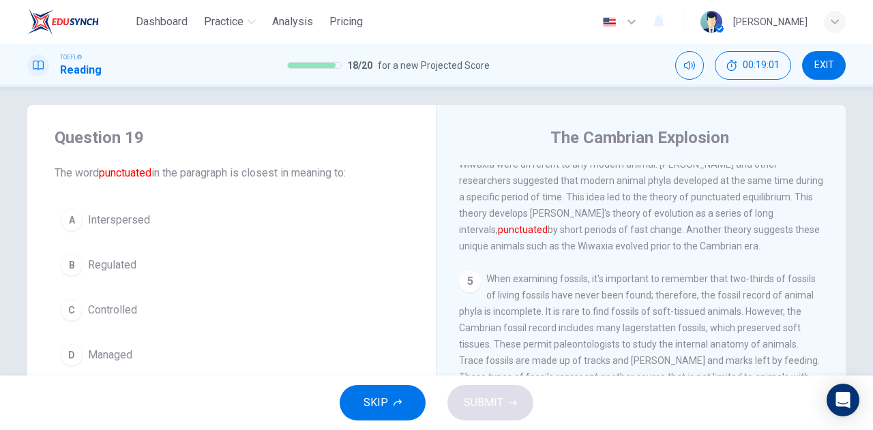
scroll to position [487, 0]
click at [177, 219] on button "A Interspersed" at bounding box center [232, 220] width 355 height 34
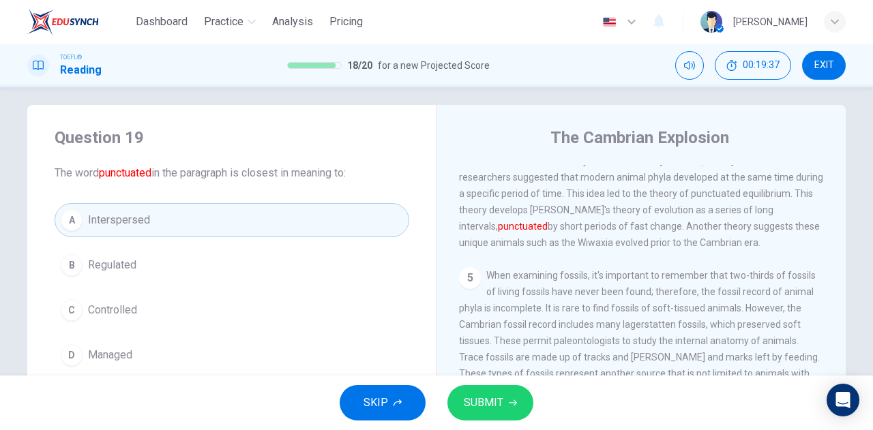
click at [491, 413] on button "SUBMIT" at bounding box center [490, 402] width 86 height 35
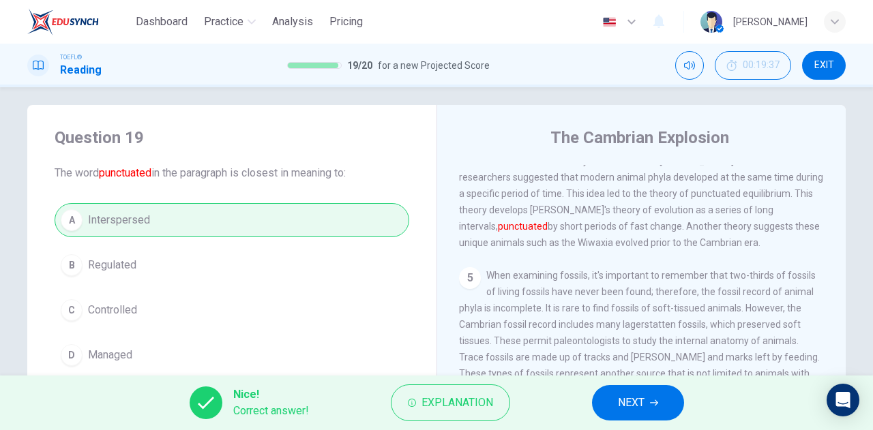
click at [639, 400] on span "NEXT" at bounding box center [631, 403] width 27 height 19
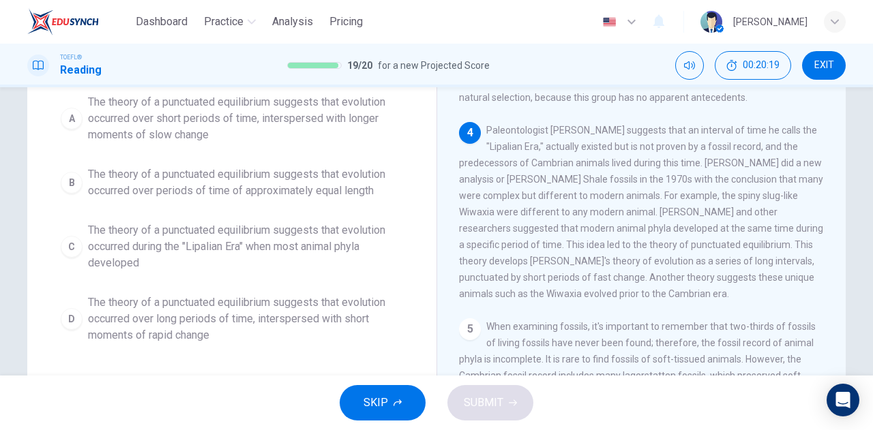
scroll to position [142, 0]
click at [212, 111] on span "The theory of a punctuated equilibrium suggests that evolution occurred over sh…" at bounding box center [245, 117] width 315 height 49
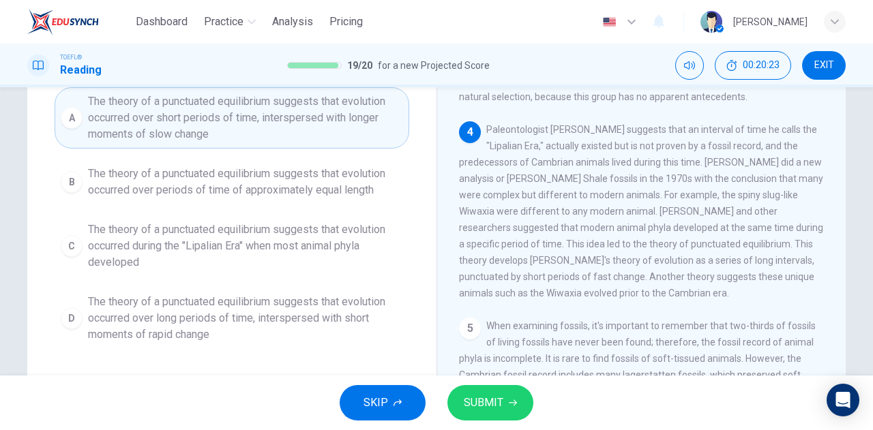
click at [486, 394] on span "SUBMIT" at bounding box center [484, 403] width 40 height 19
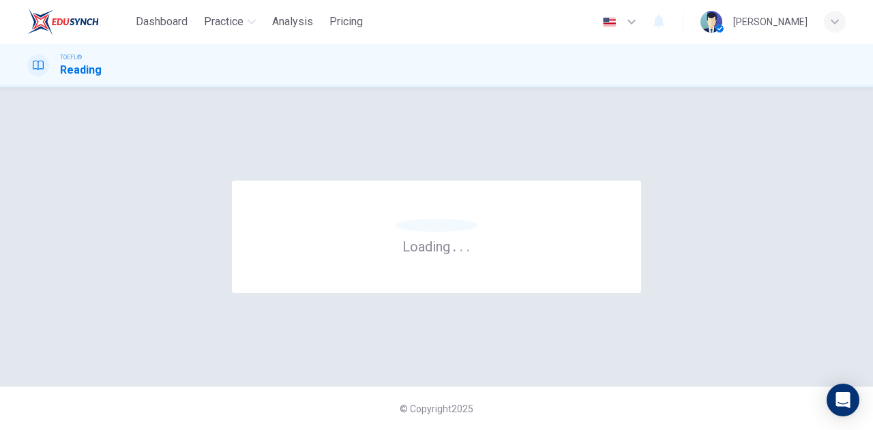
scroll to position [0, 0]
